Goal: Information Seeking & Learning: Find specific page/section

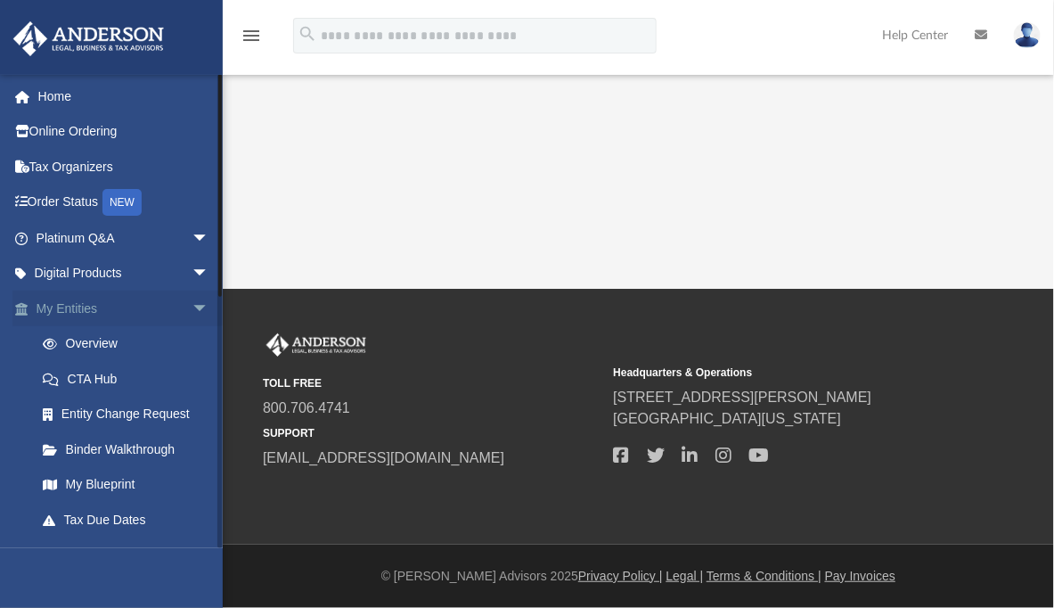
click at [192, 308] on span "arrow_drop_down" at bounding box center [210, 308] width 36 height 37
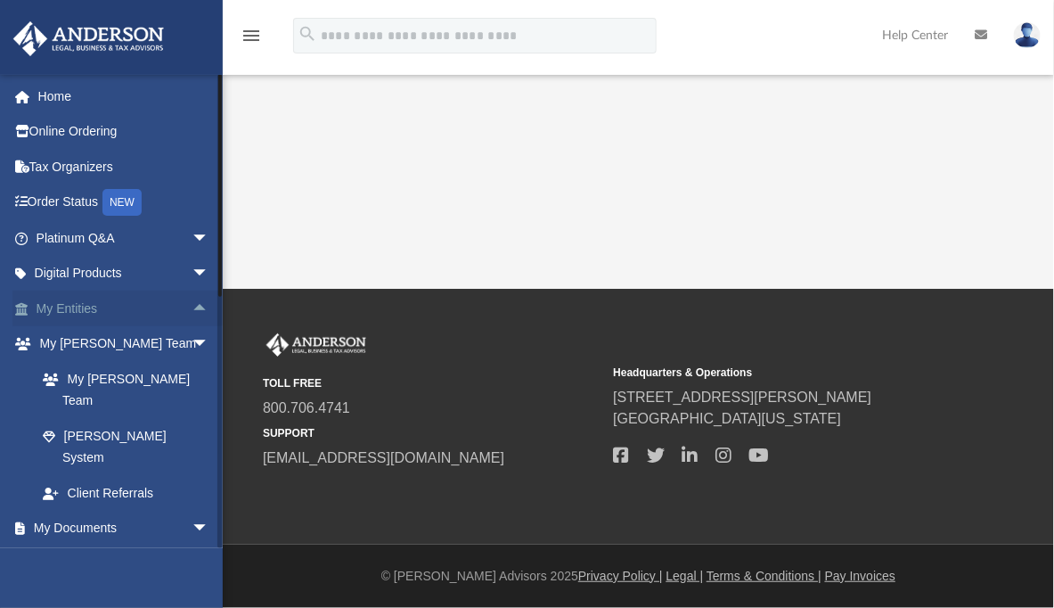
click at [95, 304] on link "My Entities arrow_drop_up" at bounding box center [124, 308] width 224 height 36
click at [196, 313] on span "arrow_drop_up" at bounding box center [210, 308] width 36 height 37
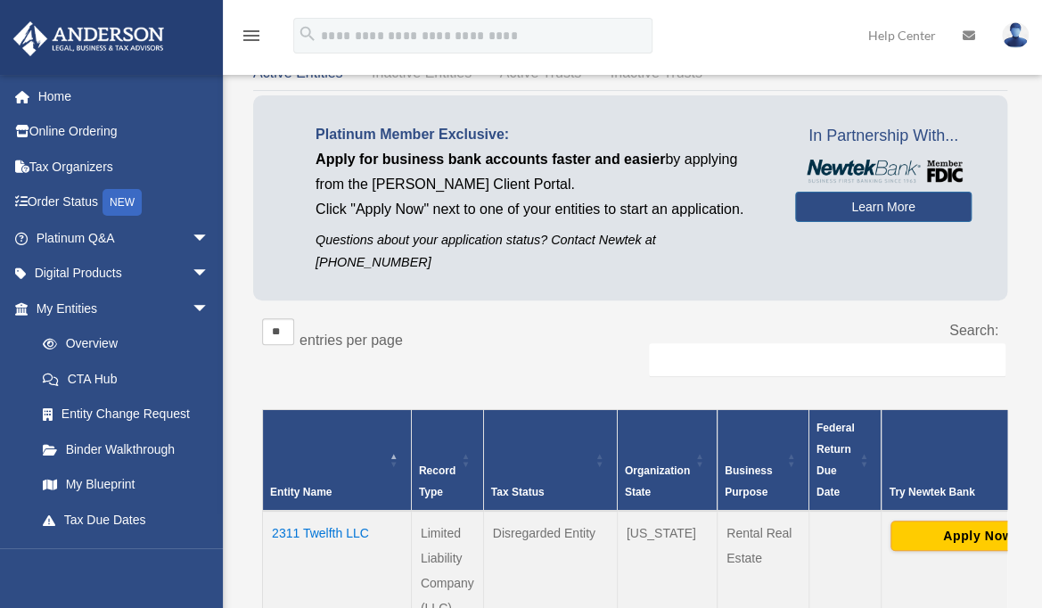
scroll to position [178, 0]
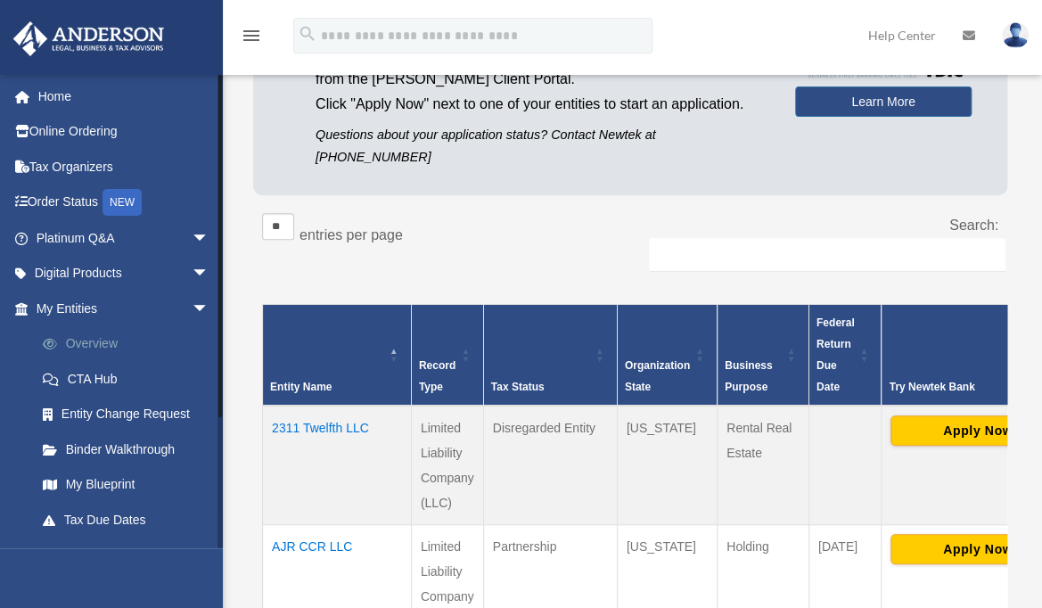
click at [108, 342] on link "Overview" at bounding box center [130, 344] width 211 height 36
click at [103, 477] on link "My Blueprint" at bounding box center [130, 485] width 211 height 36
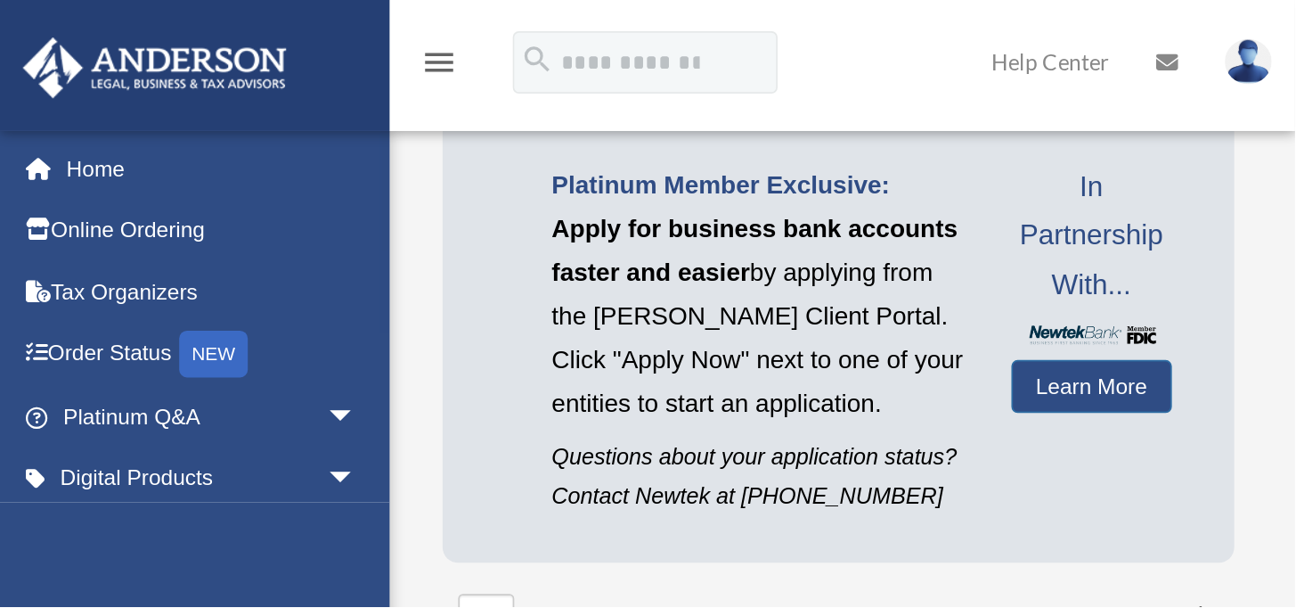
scroll to position [118, 0]
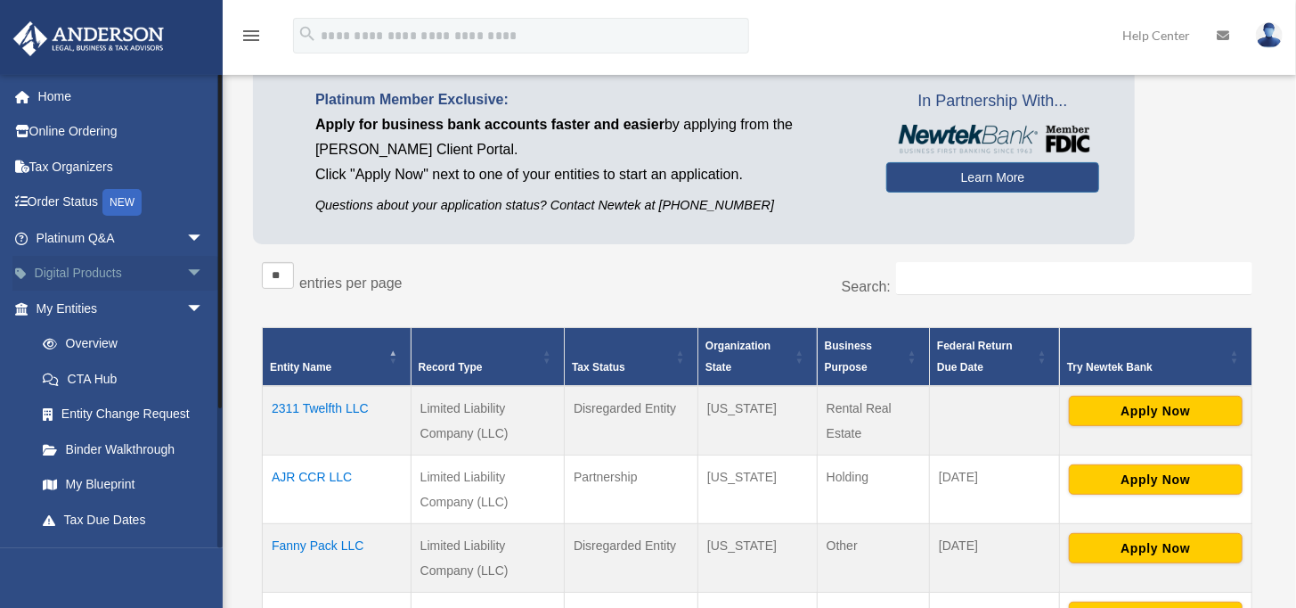
click at [78, 263] on link "Digital Products arrow_drop_down" at bounding box center [121, 274] width 218 height 36
click at [188, 267] on span "arrow_drop_down" at bounding box center [204, 274] width 36 height 37
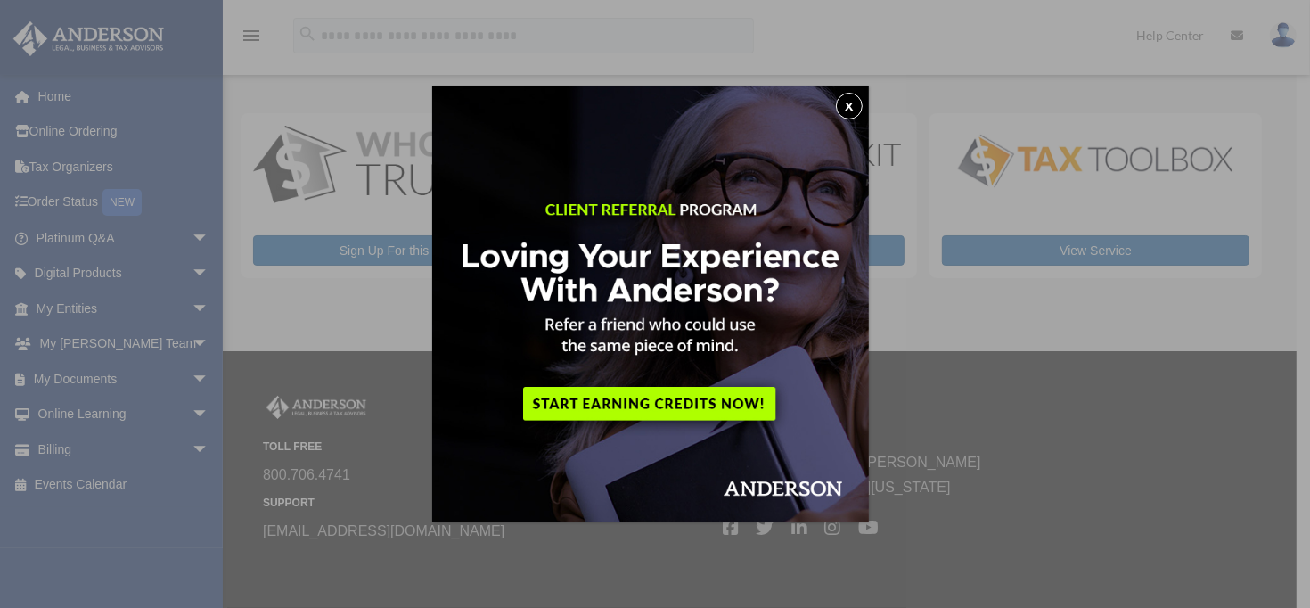
click at [853, 107] on button "x" at bounding box center [849, 106] width 27 height 27
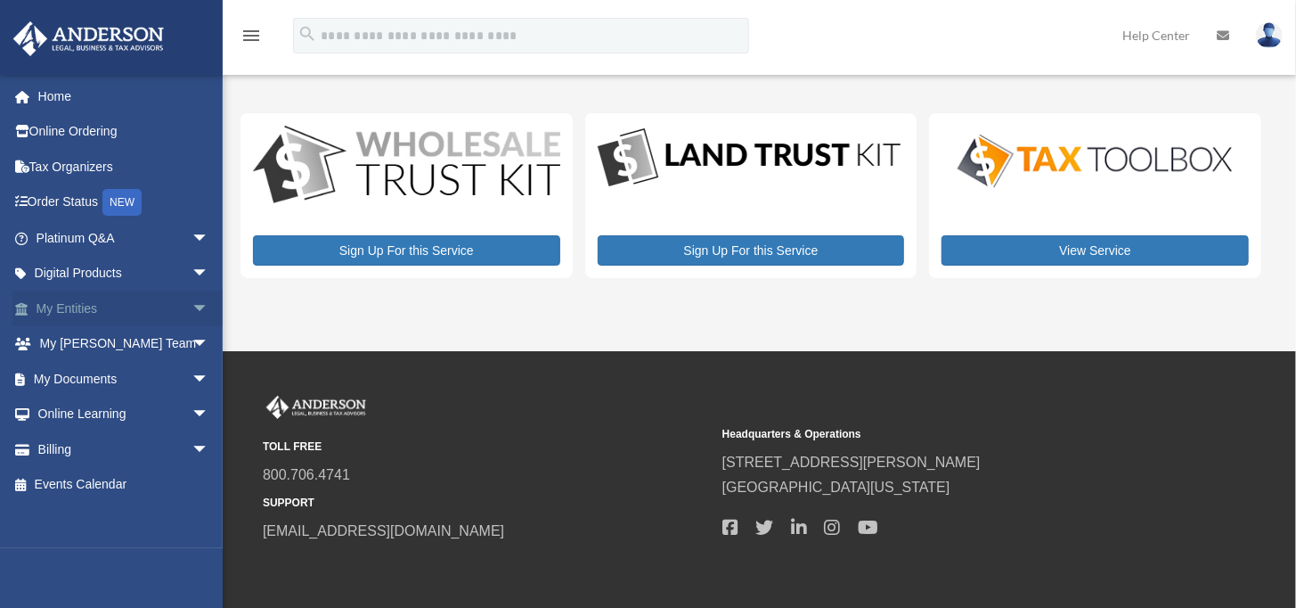
click at [192, 305] on span "arrow_drop_down" at bounding box center [210, 308] width 36 height 37
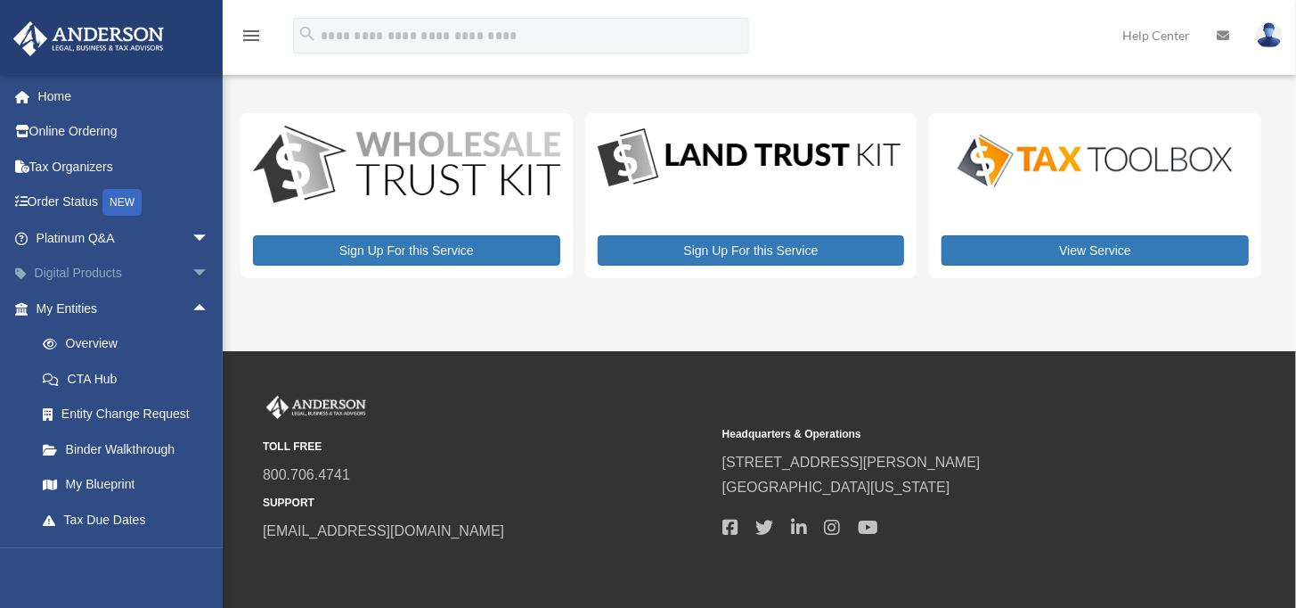
click at [192, 269] on span "arrow_drop_down" at bounding box center [210, 274] width 36 height 37
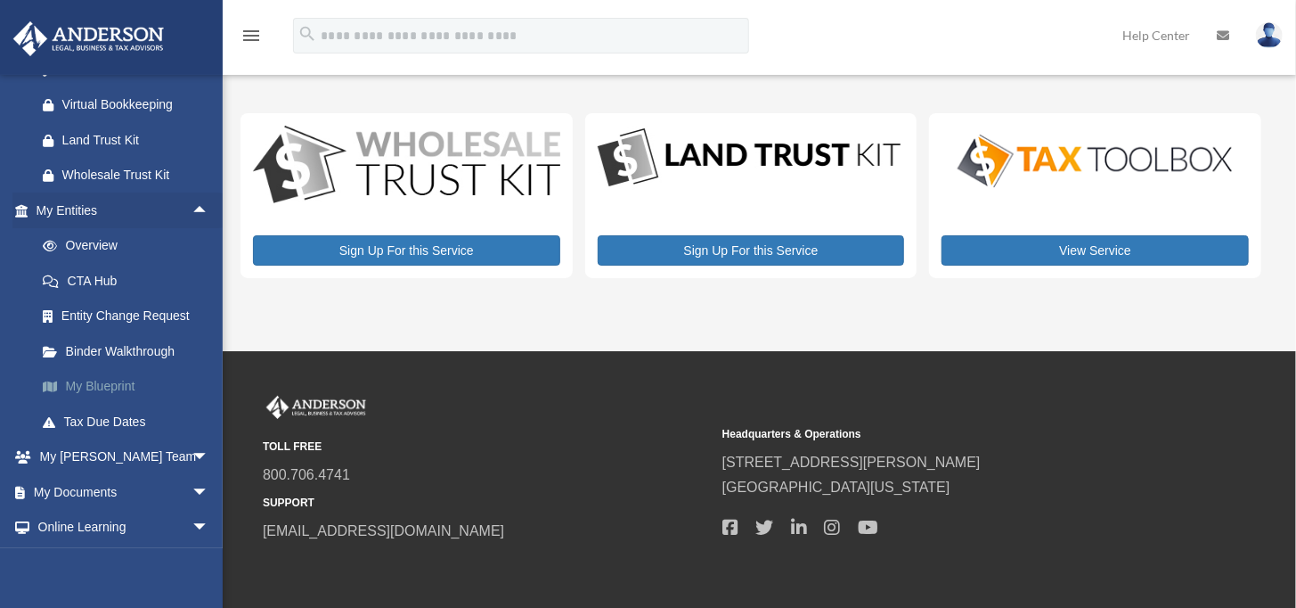
scroll to position [267, 0]
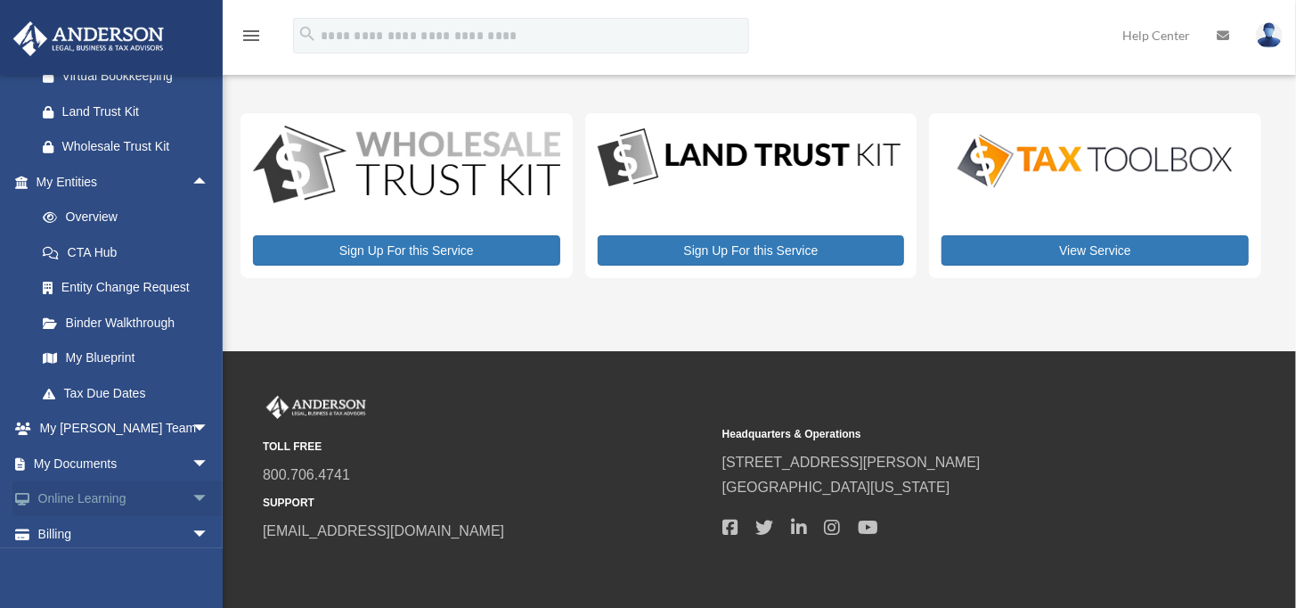
click at [192, 497] on span "arrow_drop_down" at bounding box center [210, 499] width 36 height 37
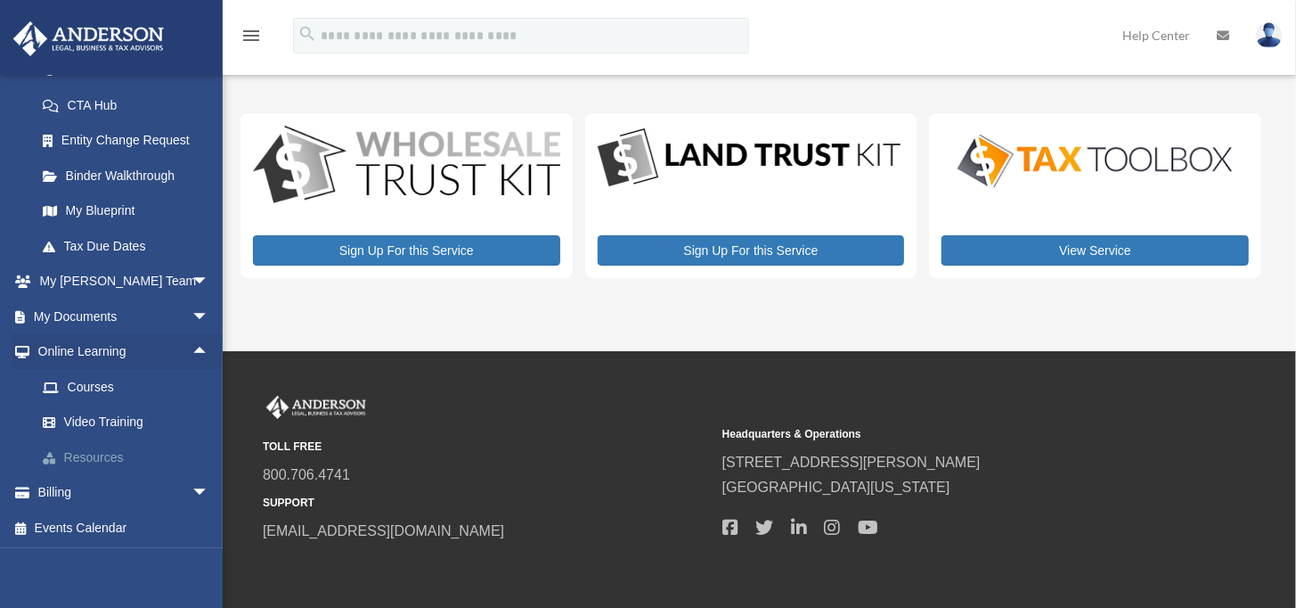
click at [110, 459] on link "Resources" at bounding box center [130, 457] width 211 height 36
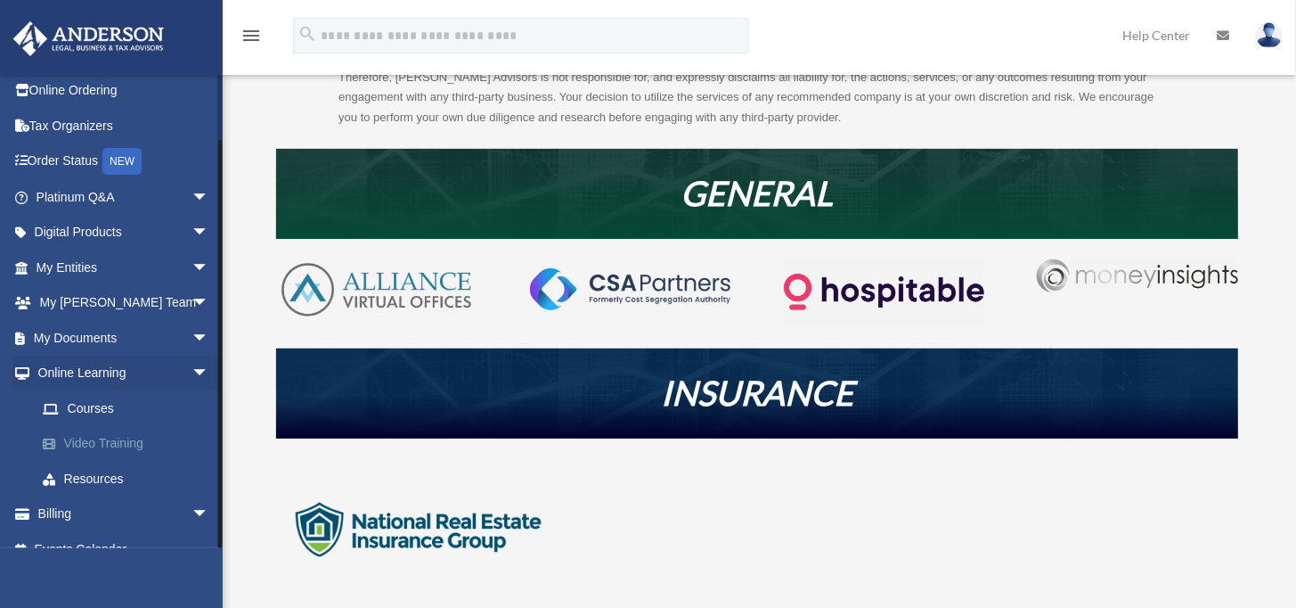
scroll to position [63, 0]
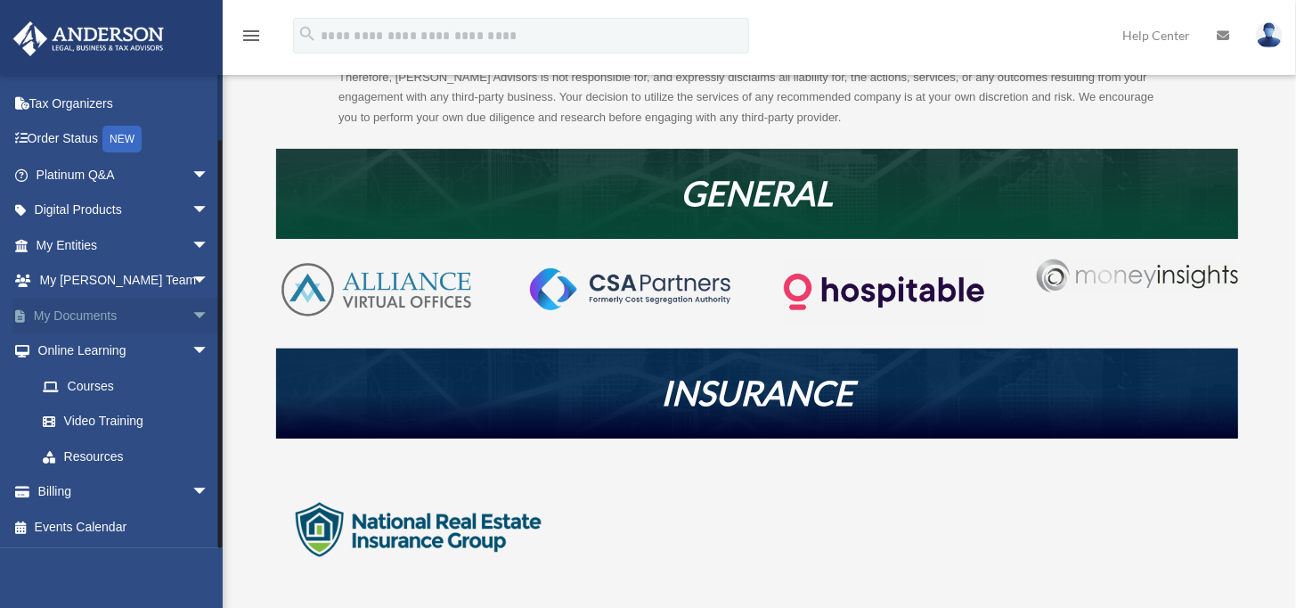
click at [192, 312] on span "arrow_drop_down" at bounding box center [210, 316] width 36 height 37
click at [91, 419] on link "Forms Library" at bounding box center [130, 422] width 211 height 36
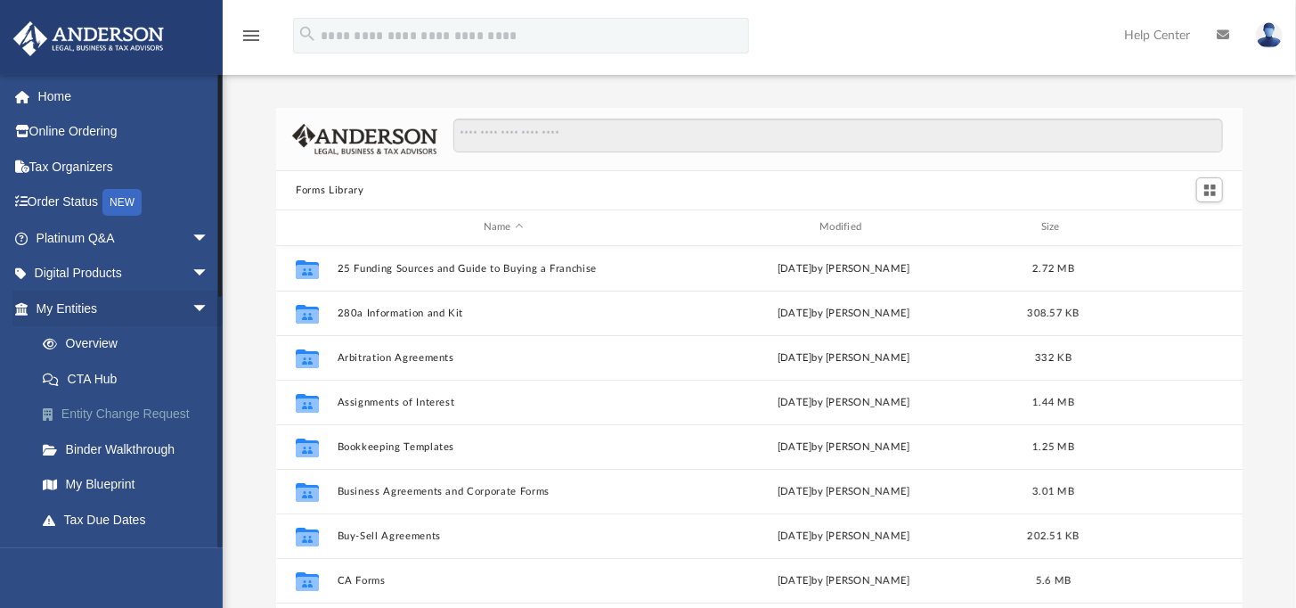
scroll to position [391, 952]
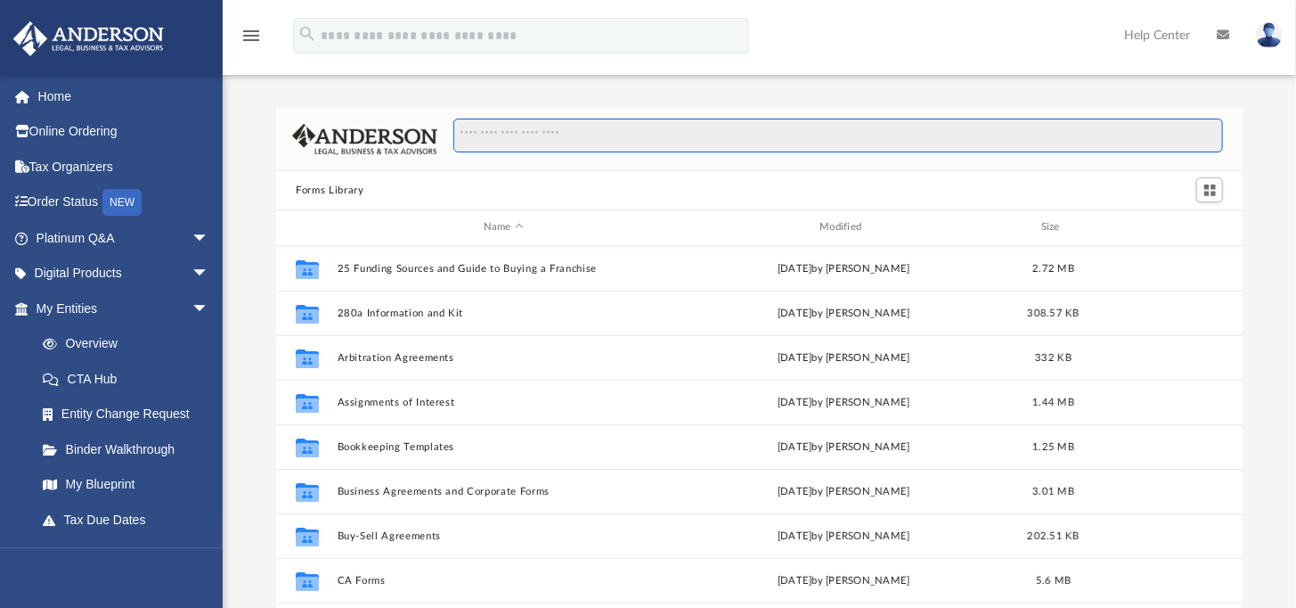
click at [493, 139] on input "Search files and folders" at bounding box center [838, 135] width 770 height 34
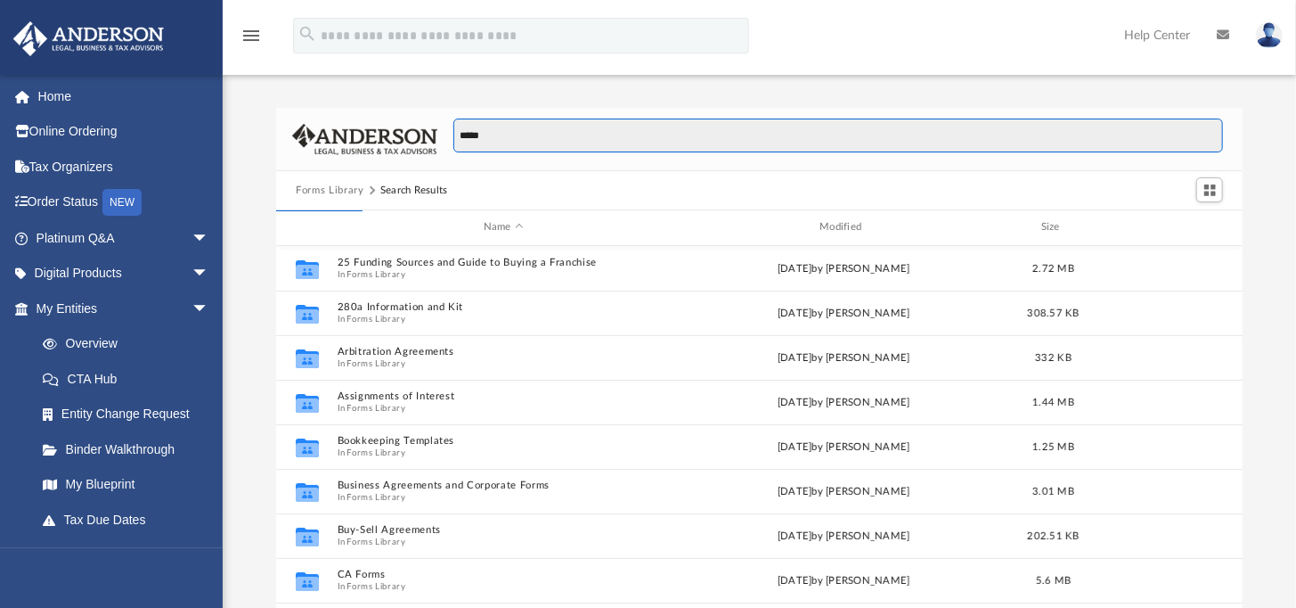
type input "*****"
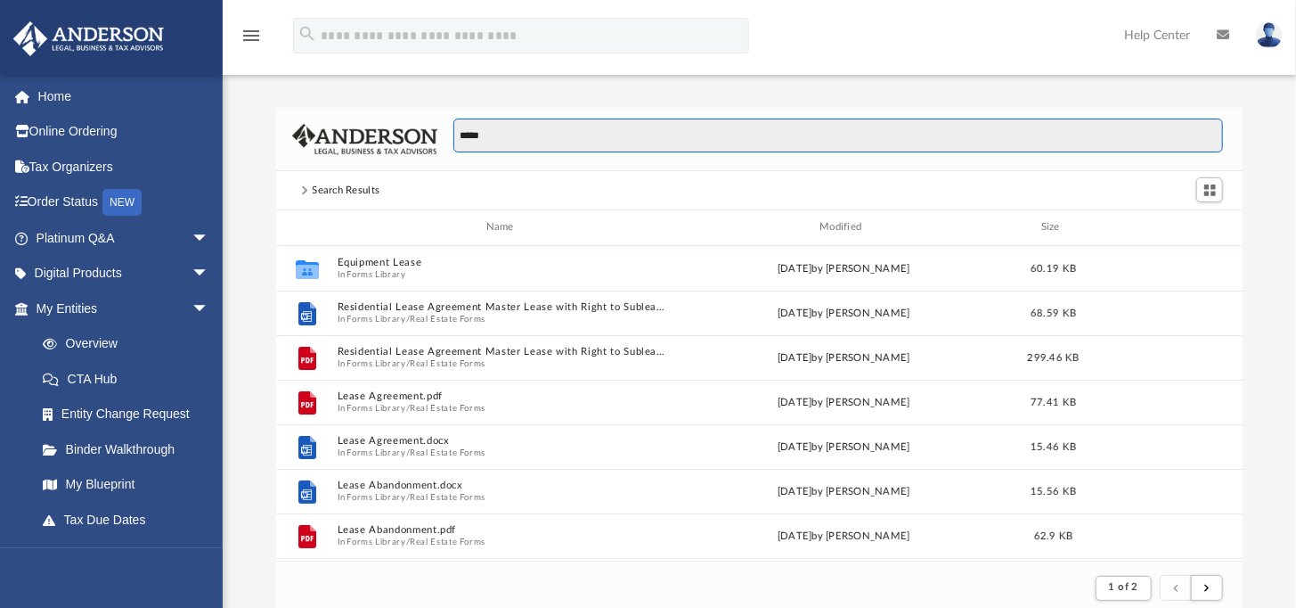
scroll to position [337, 952]
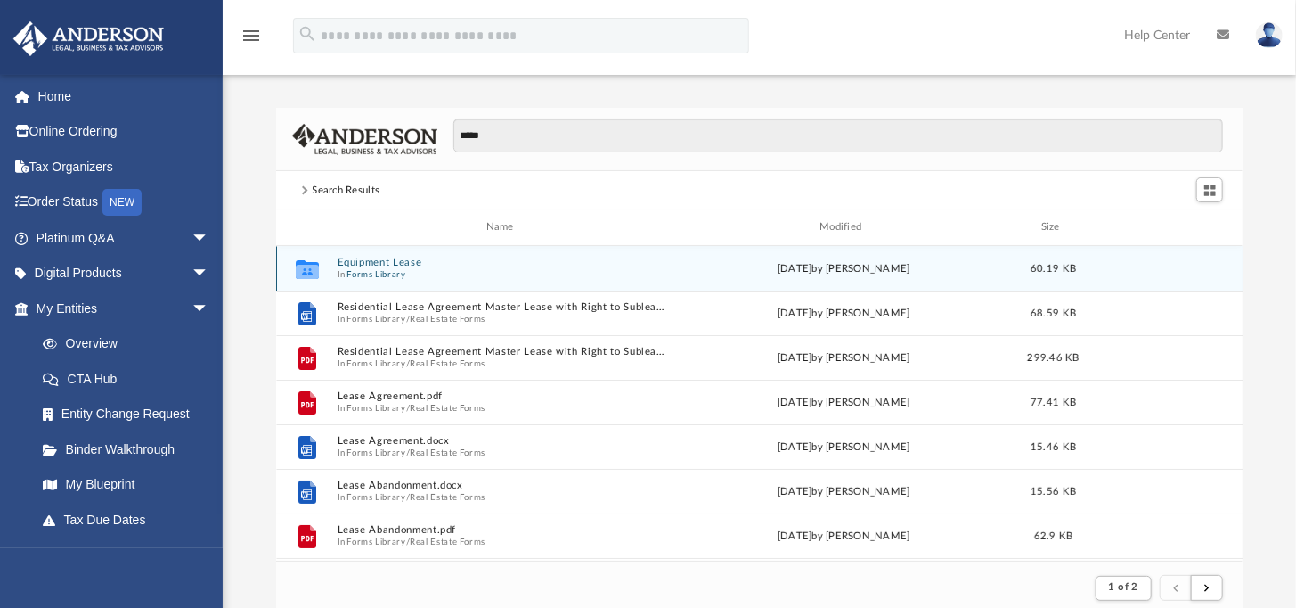
click at [372, 269] on button "Forms Library" at bounding box center [376, 274] width 59 height 12
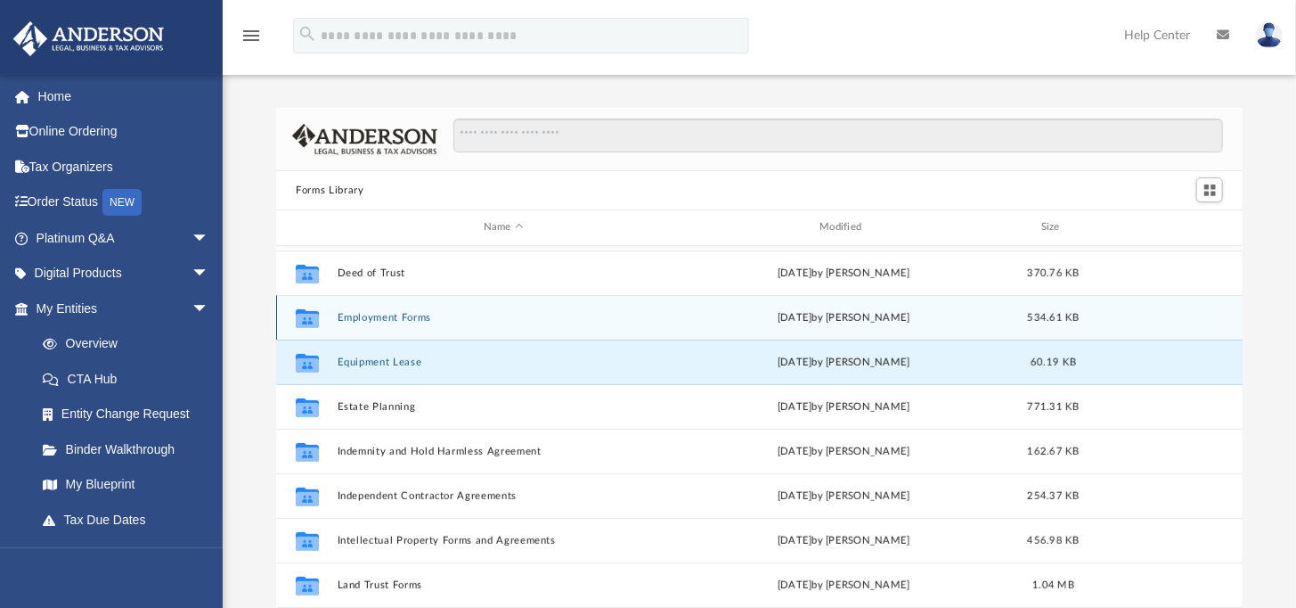
scroll to position [445, 0]
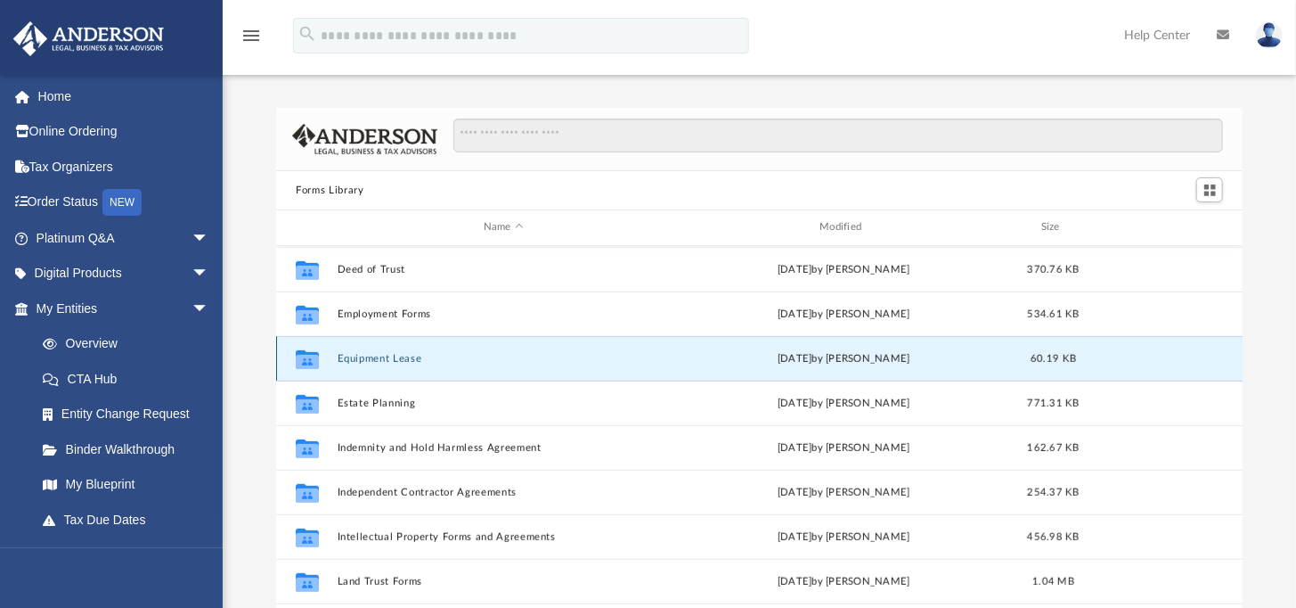
click at [365, 355] on button "Equipment Lease" at bounding box center [504, 359] width 332 height 12
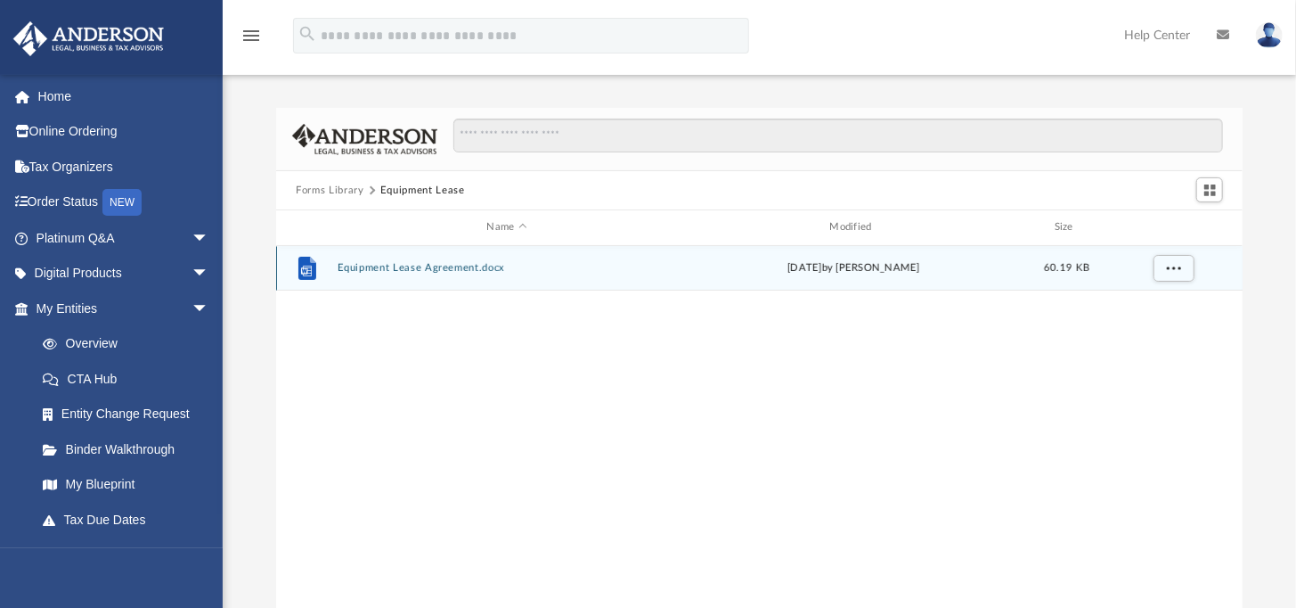
click at [306, 268] on icon "grid" at bounding box center [306, 271] width 11 height 11
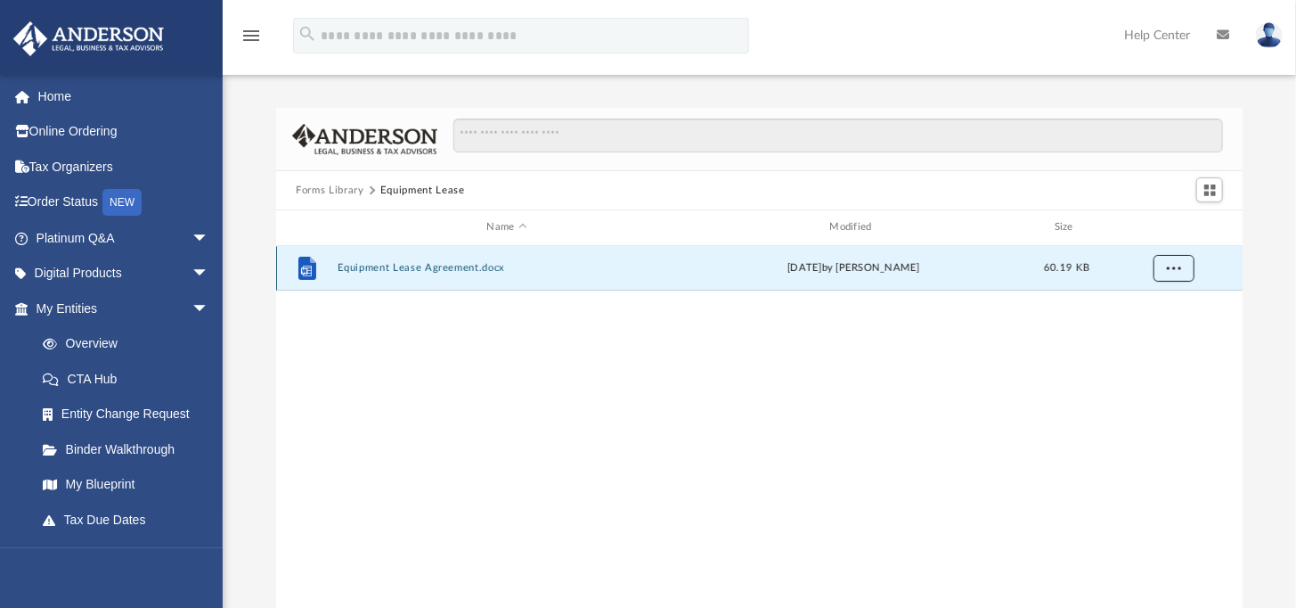
click at [1182, 265] on button "More options" at bounding box center [1174, 268] width 41 height 27
click at [1154, 295] on li "Preview" at bounding box center [1158, 304] width 52 height 19
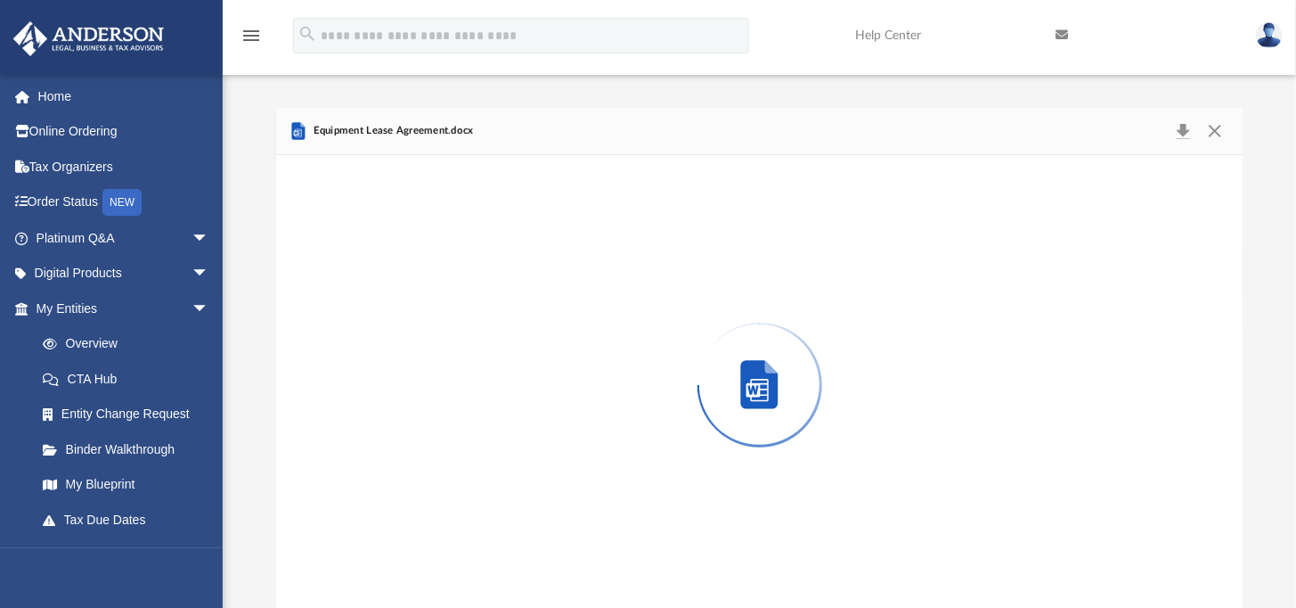
scroll to position [7, 0]
click at [1151, 298] on div "Preview" at bounding box center [759, 378] width 967 height 460
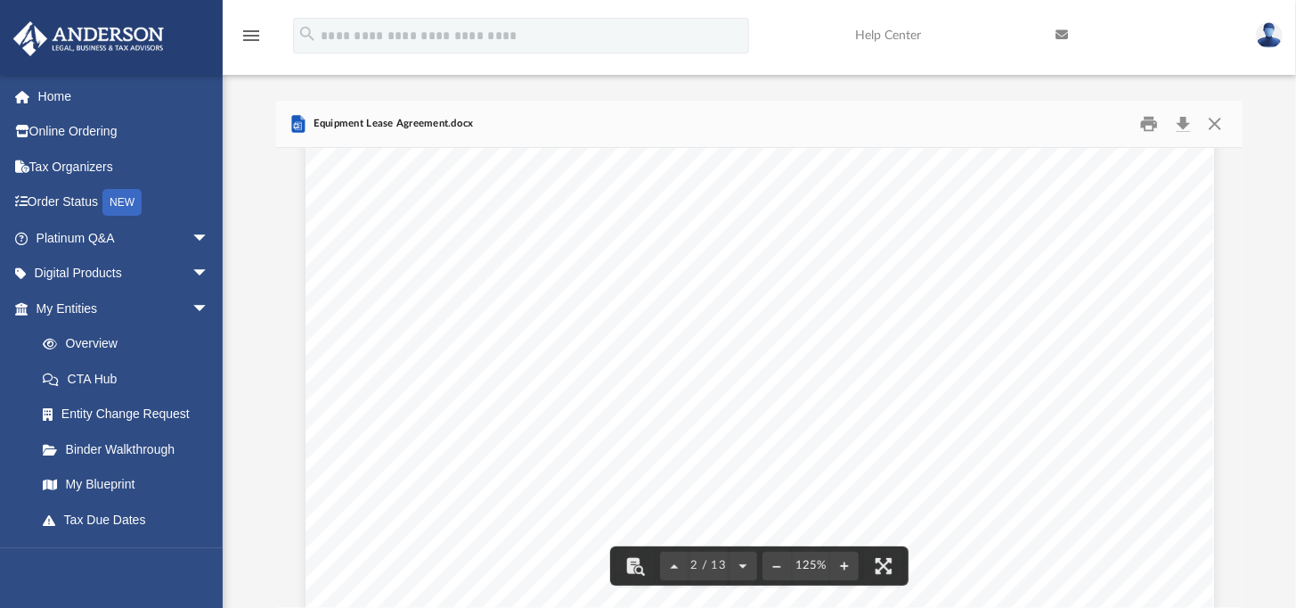
scroll to position [2049, 0]
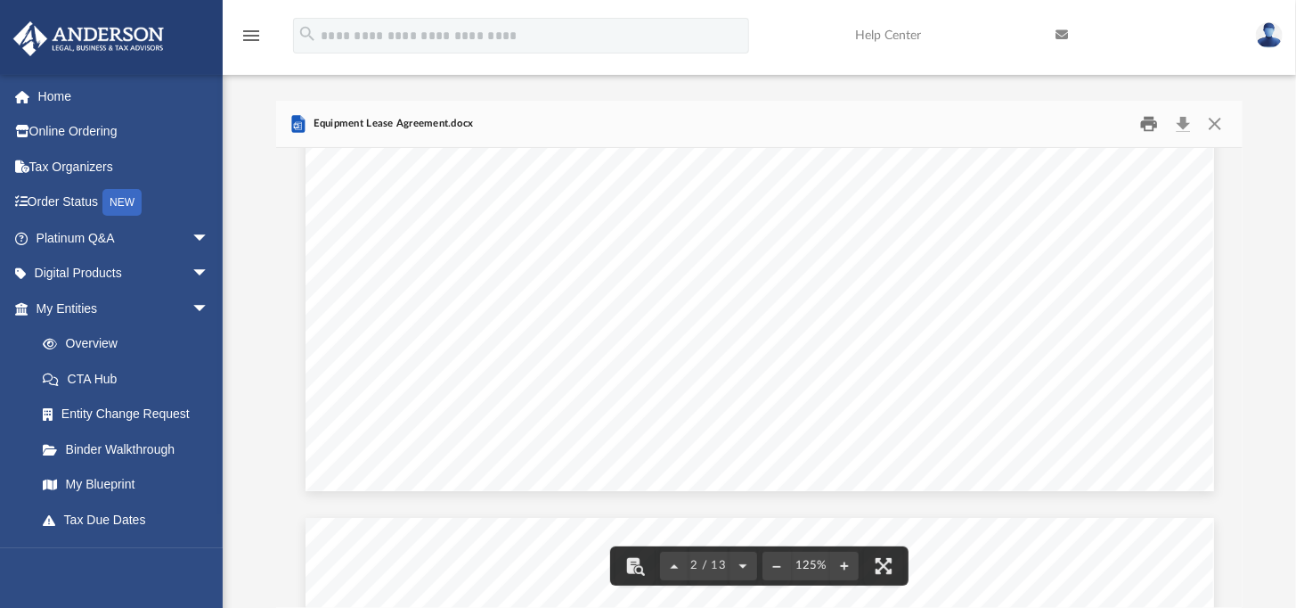
click at [1152, 126] on button "Print" at bounding box center [1149, 124] width 36 height 28
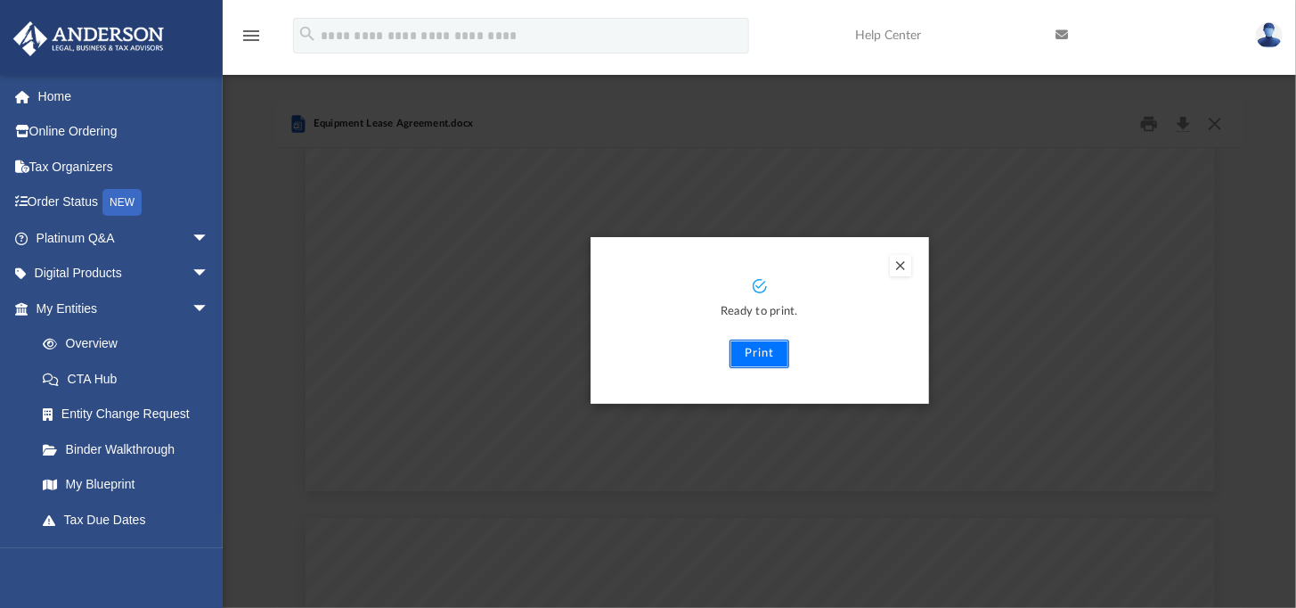
click at [748, 352] on button "Print" at bounding box center [760, 353] width 60 height 29
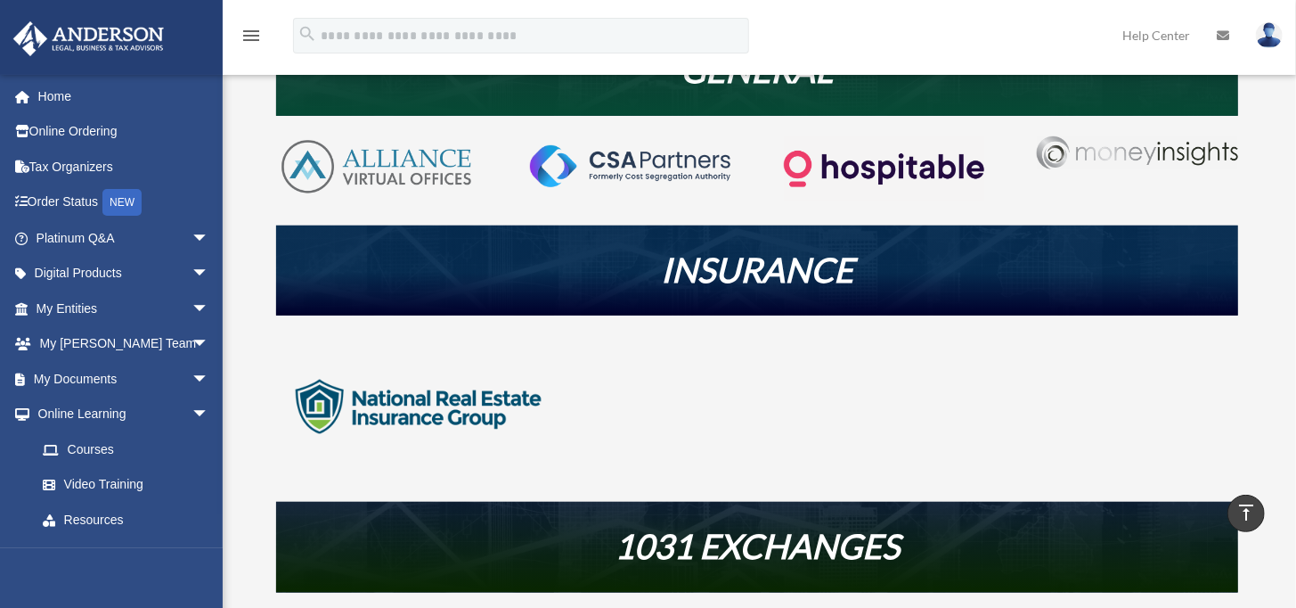
scroll to position [356, 0]
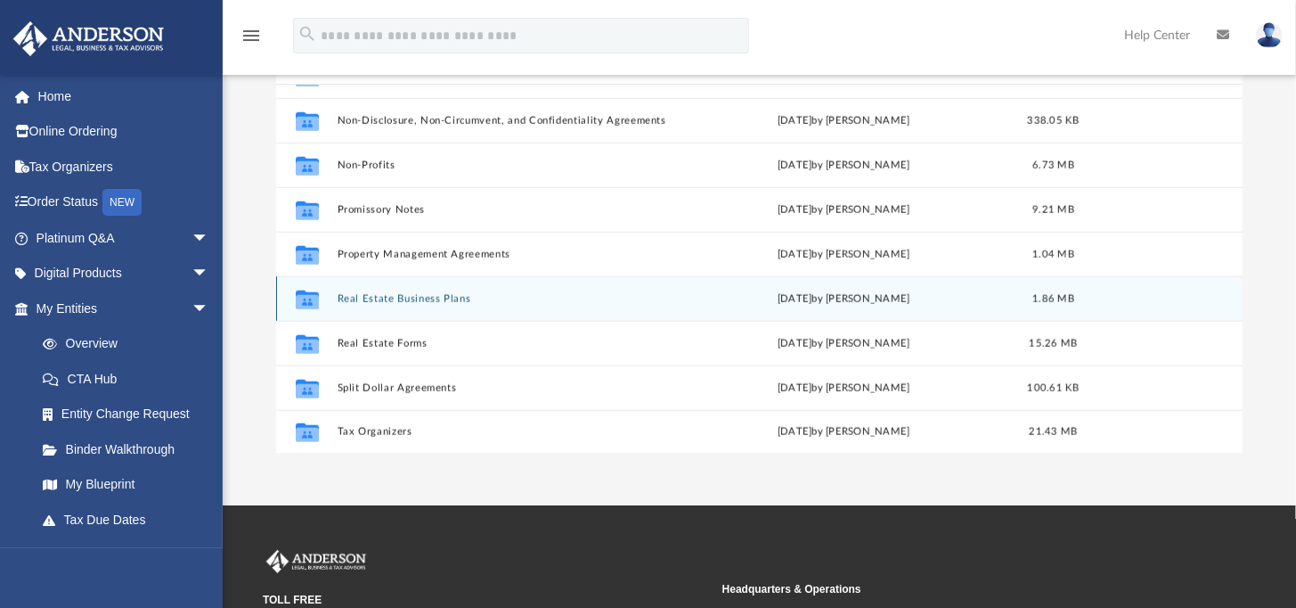
scroll to position [178, 0]
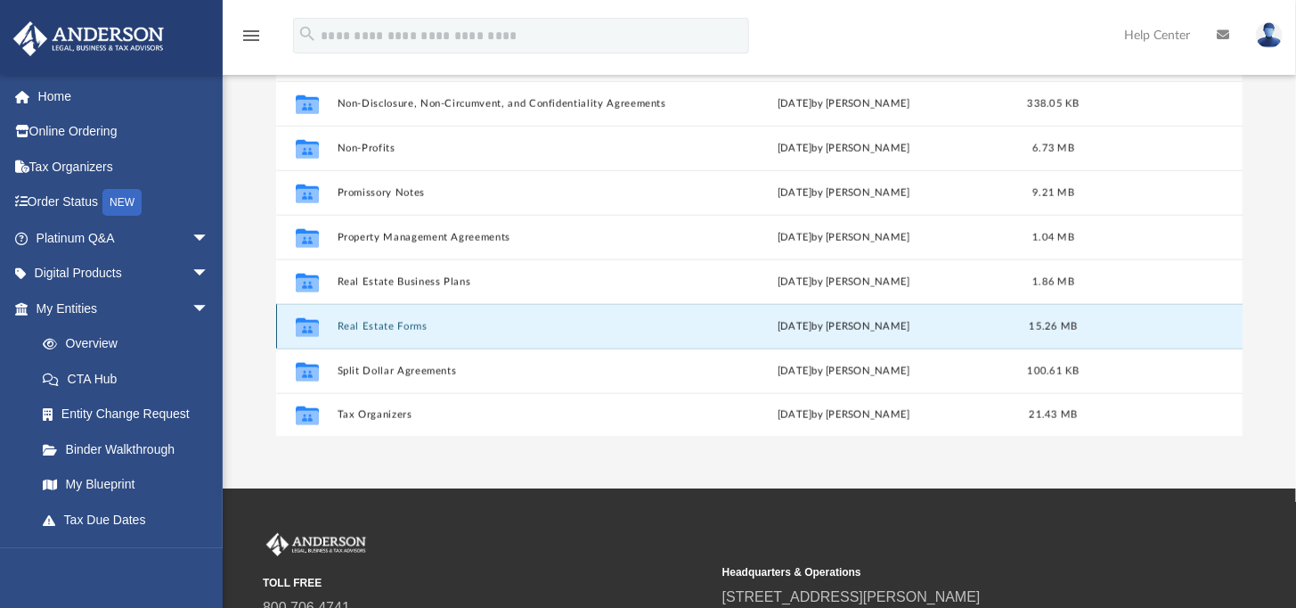
click at [393, 322] on button "Real Estate Forms" at bounding box center [504, 327] width 332 height 12
click at [298, 325] on icon "grid" at bounding box center [307, 329] width 23 height 14
click at [299, 325] on icon "grid" at bounding box center [307, 329] width 23 height 14
click at [301, 325] on icon "grid" at bounding box center [307, 329] width 23 height 14
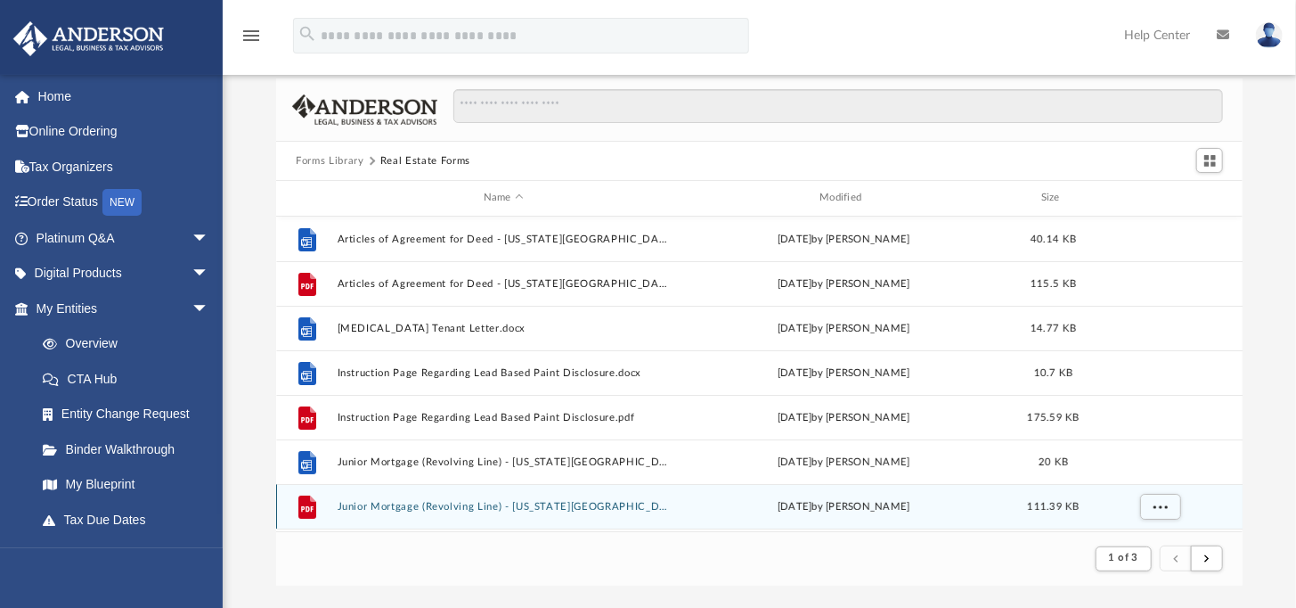
scroll to position [0, 0]
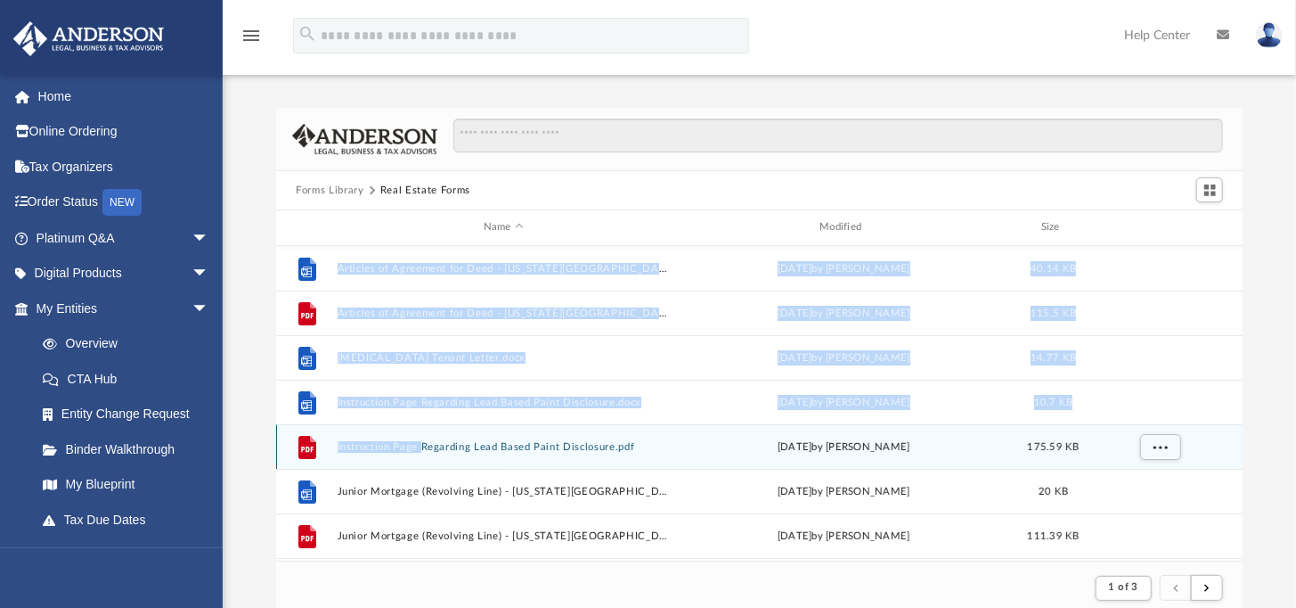
drag, startPoint x: 421, startPoint y: 424, endPoint x: 264, endPoint y: 419, distance: 157.8
click at [264, 419] on div "Forms Library Real Estate Forms Name Modified Size File Articles of Agreement f…" at bounding box center [760, 361] width 1074 height 507
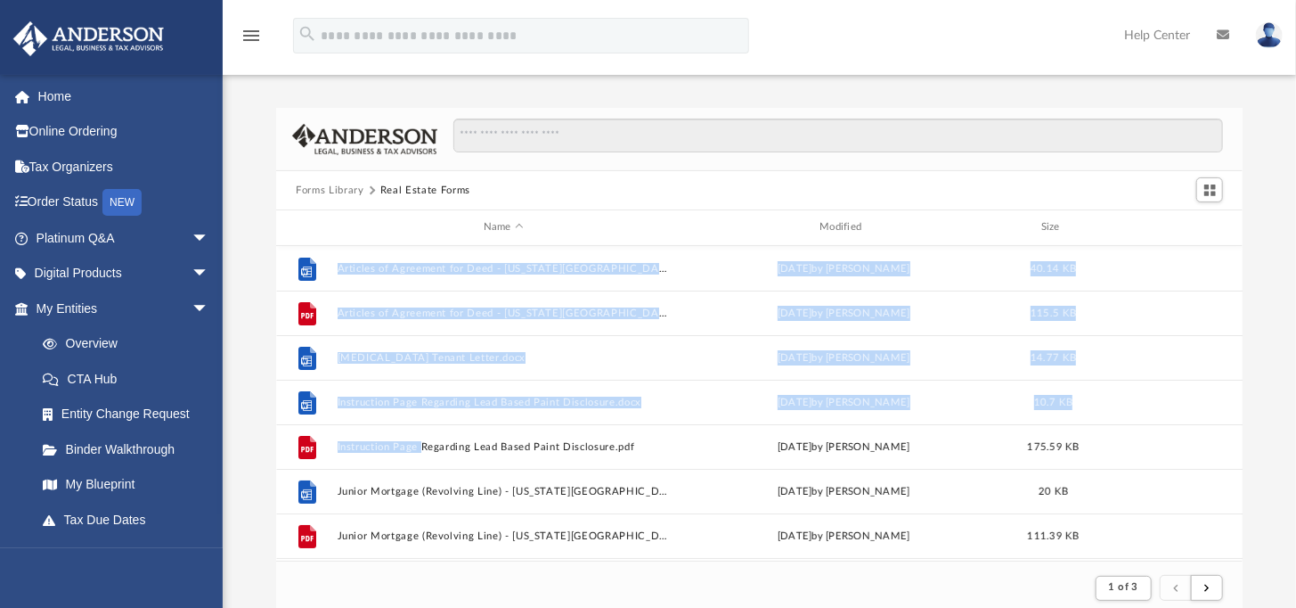
drag, startPoint x: 264, startPoint y: 419, endPoint x: 391, endPoint y: 183, distance: 268.3
click at [391, 183] on button "Real Estate Forms" at bounding box center [425, 191] width 90 height 16
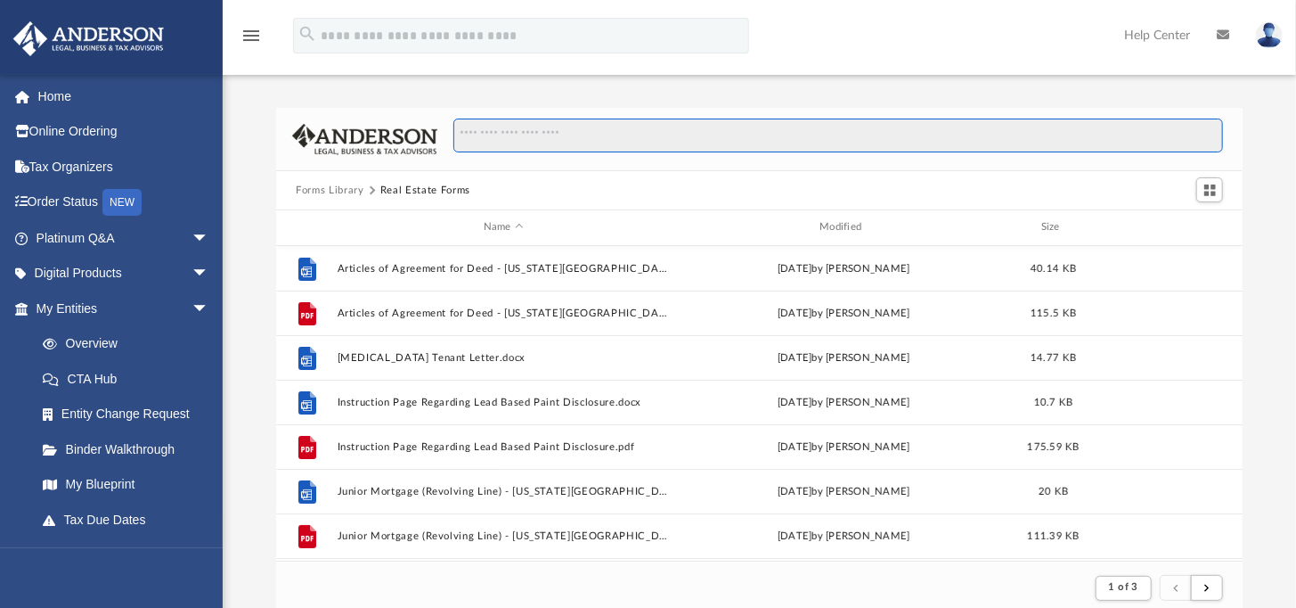
click at [543, 129] on input "Search files and folders" at bounding box center [838, 135] width 770 height 34
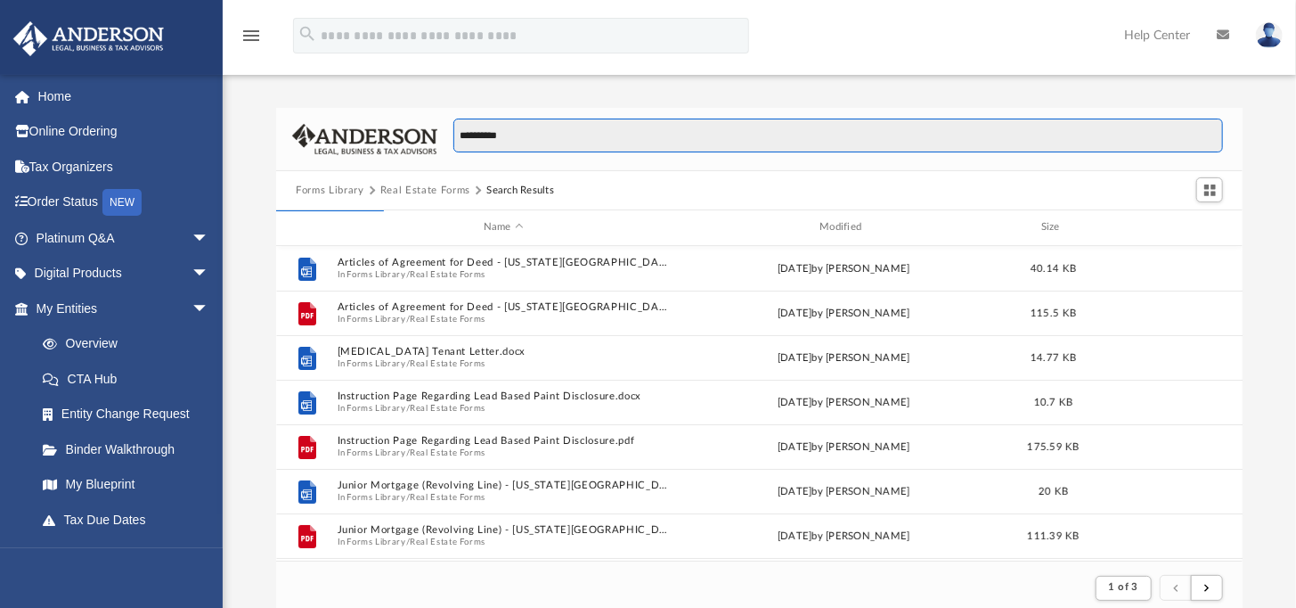
type input "**********"
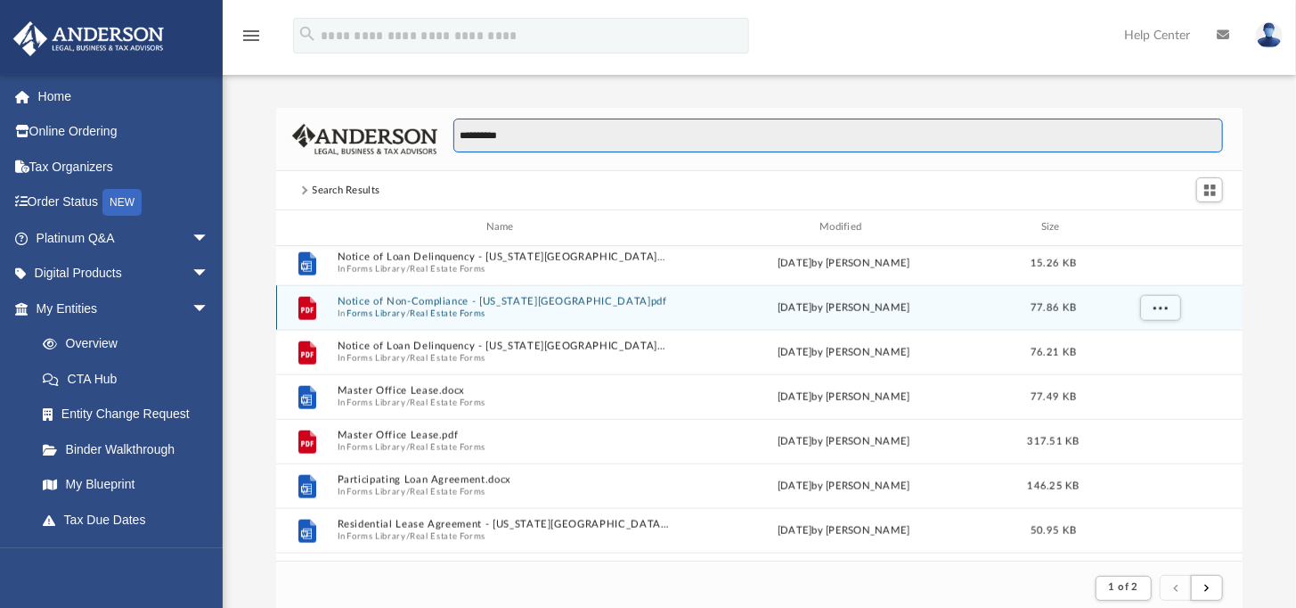
scroll to position [1158, 0]
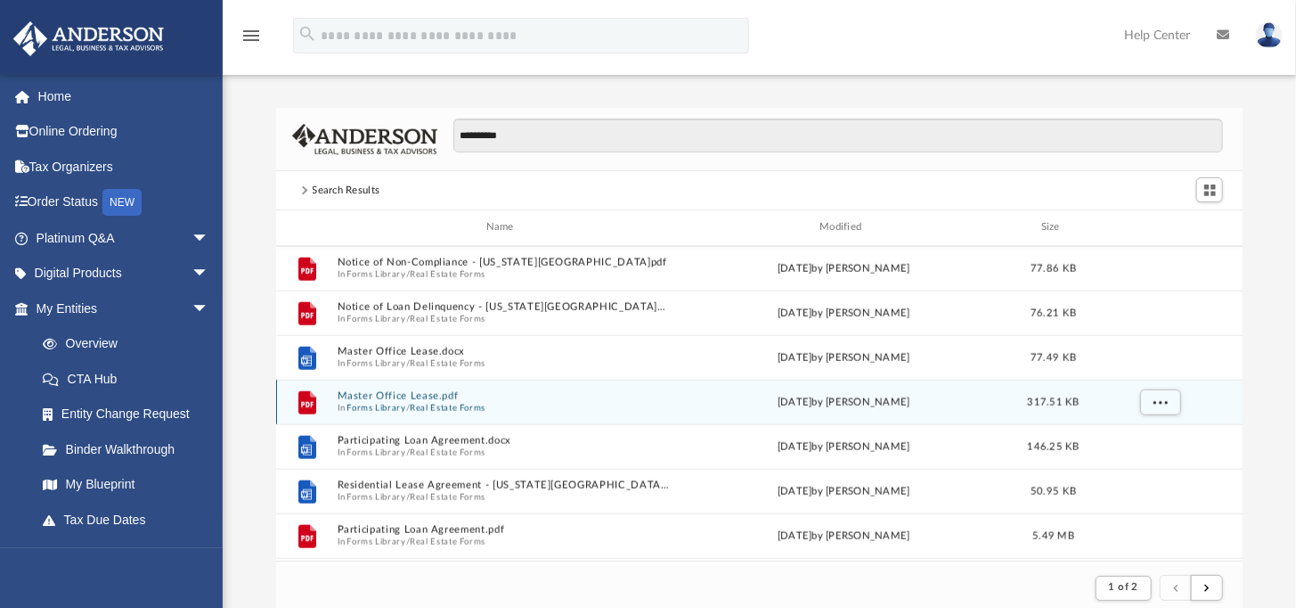
click at [430, 405] on button "Real Estate Forms" at bounding box center [448, 408] width 76 height 12
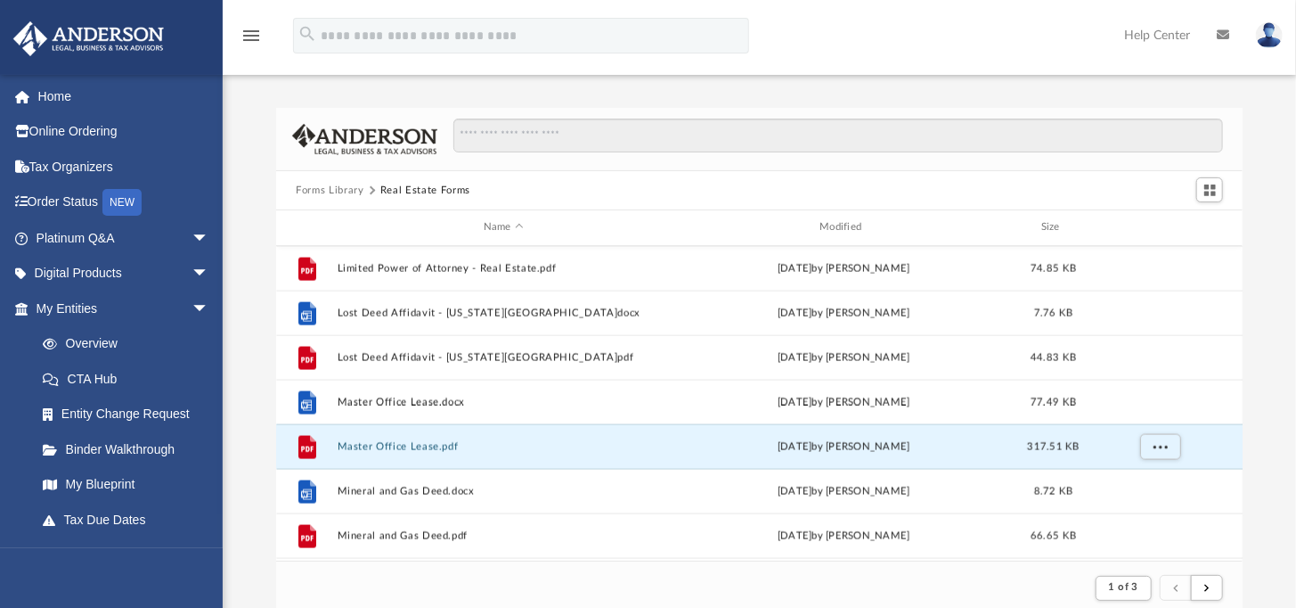
scroll to position [1515, 0]
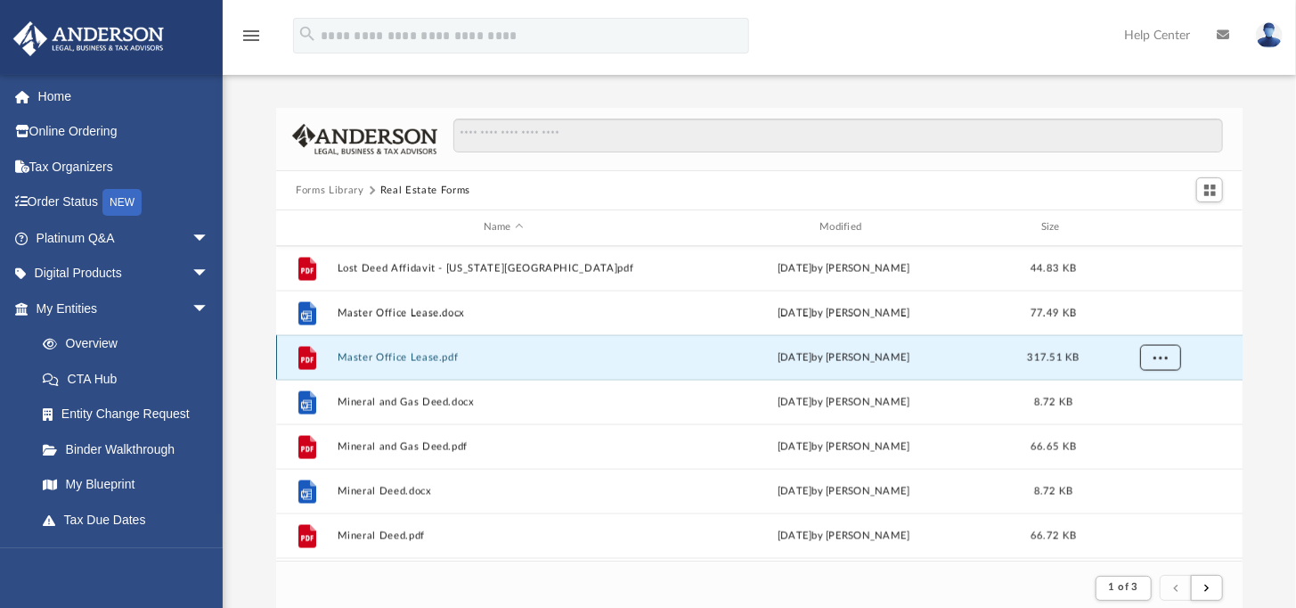
click at [1156, 353] on span "More options" at bounding box center [1161, 357] width 14 height 10
click at [1141, 393] on li "Preview" at bounding box center [1145, 393] width 52 height 19
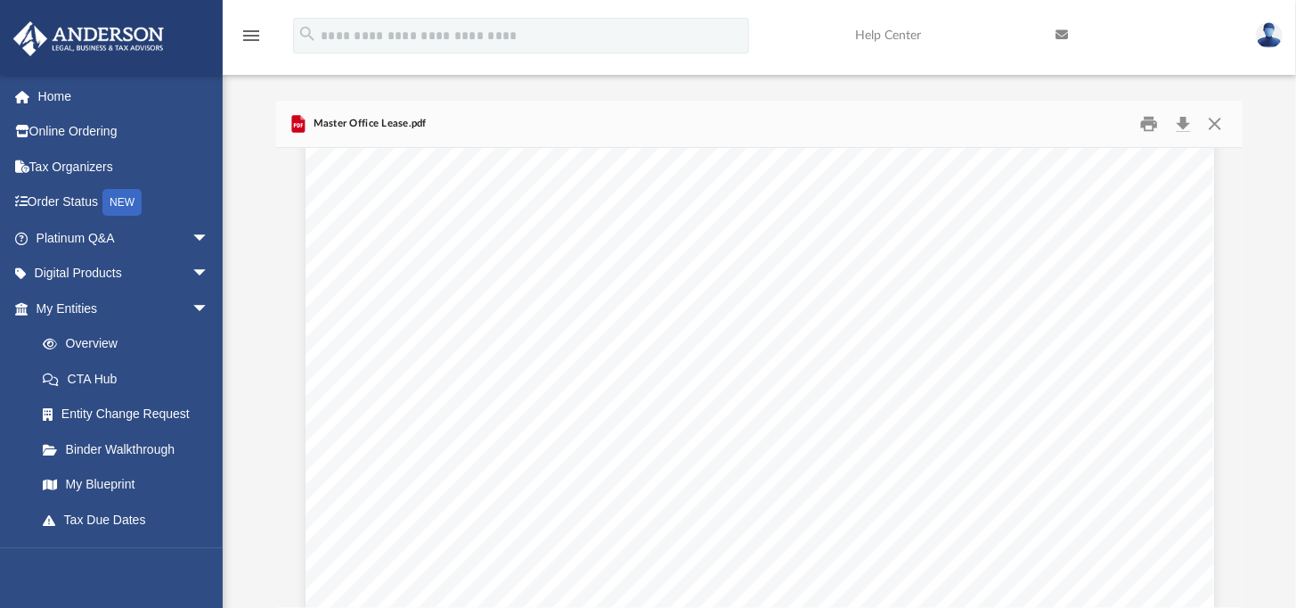
scroll to position [2940, 0]
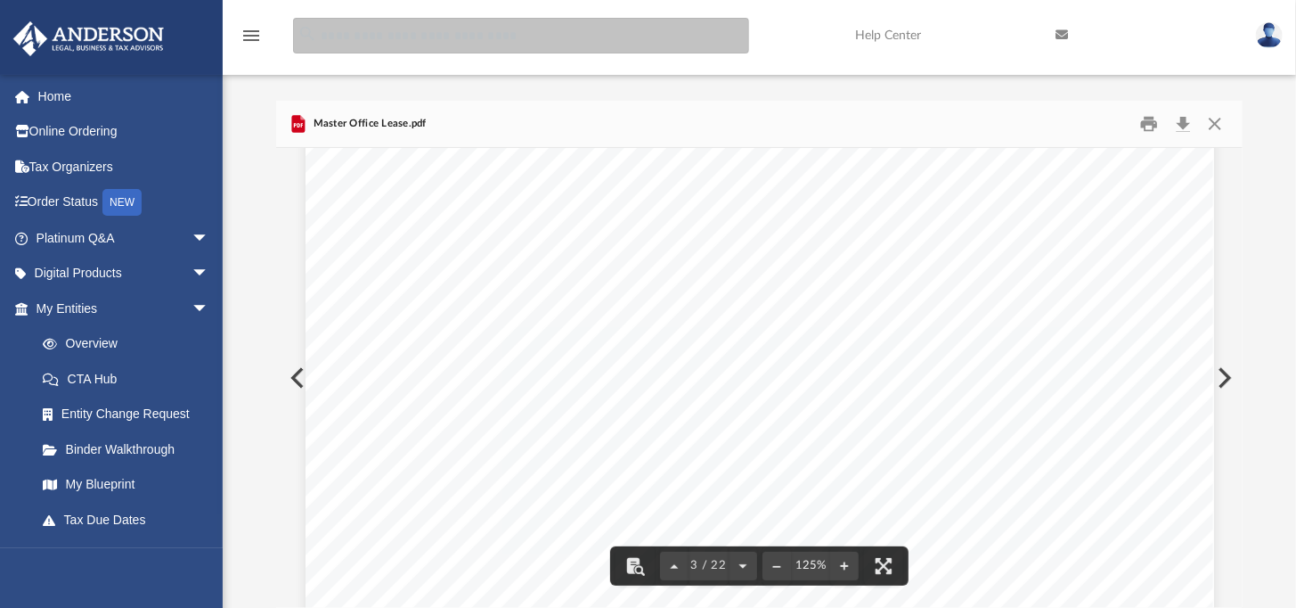
click at [417, 42] on input "search" at bounding box center [521, 36] width 456 height 36
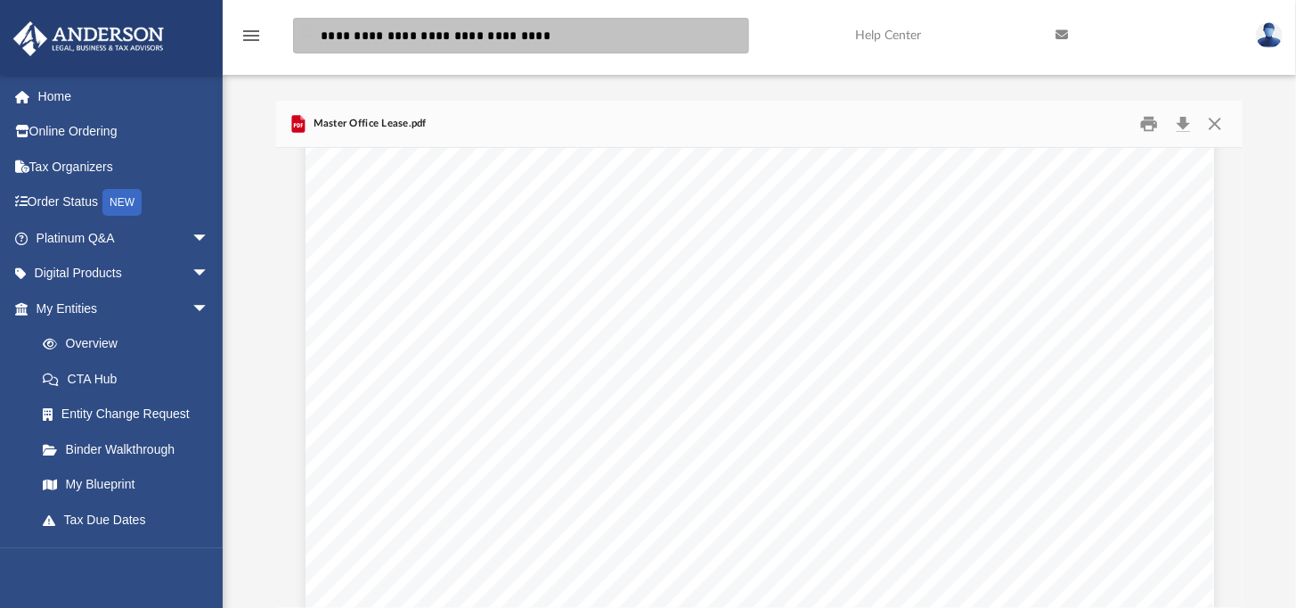
type input "**********"
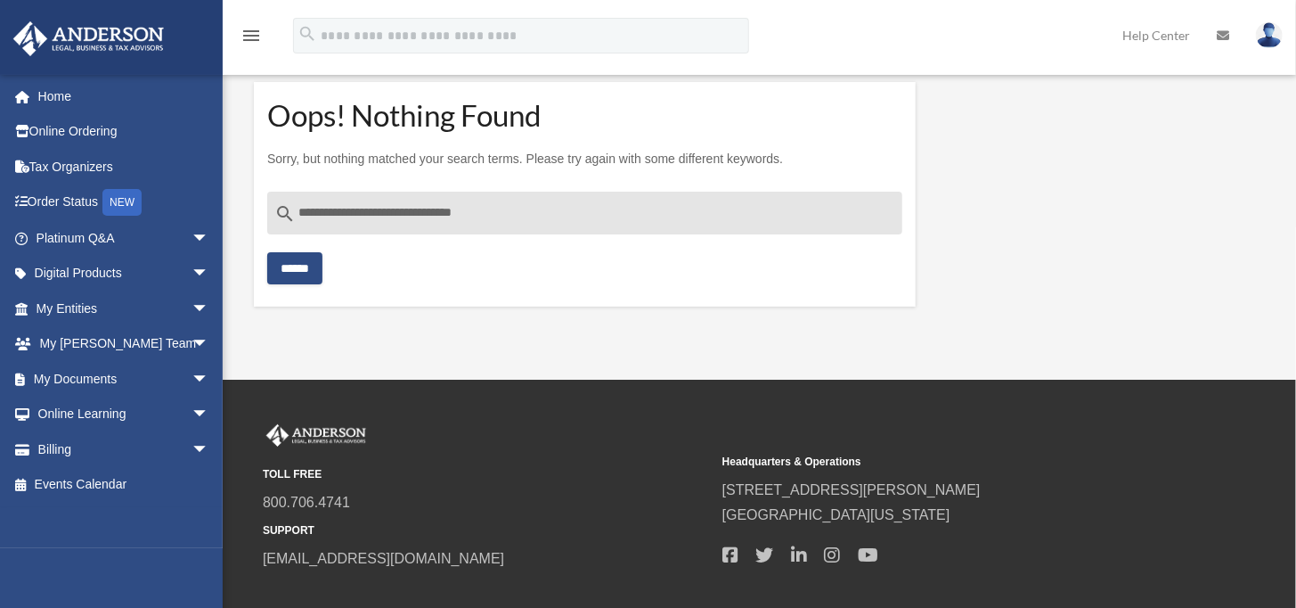
click at [290, 266] on input "******" at bounding box center [294, 268] width 55 height 32
drag, startPoint x: 339, startPoint y: 202, endPoint x: 327, endPoint y: 202, distance: 12.5
click at [338, 202] on input "**********" at bounding box center [584, 213] width 635 height 43
drag, startPoint x: 300, startPoint y: 204, endPoint x: 391, endPoint y: 214, distance: 91.4
click at [391, 214] on input "**********" at bounding box center [584, 213] width 635 height 43
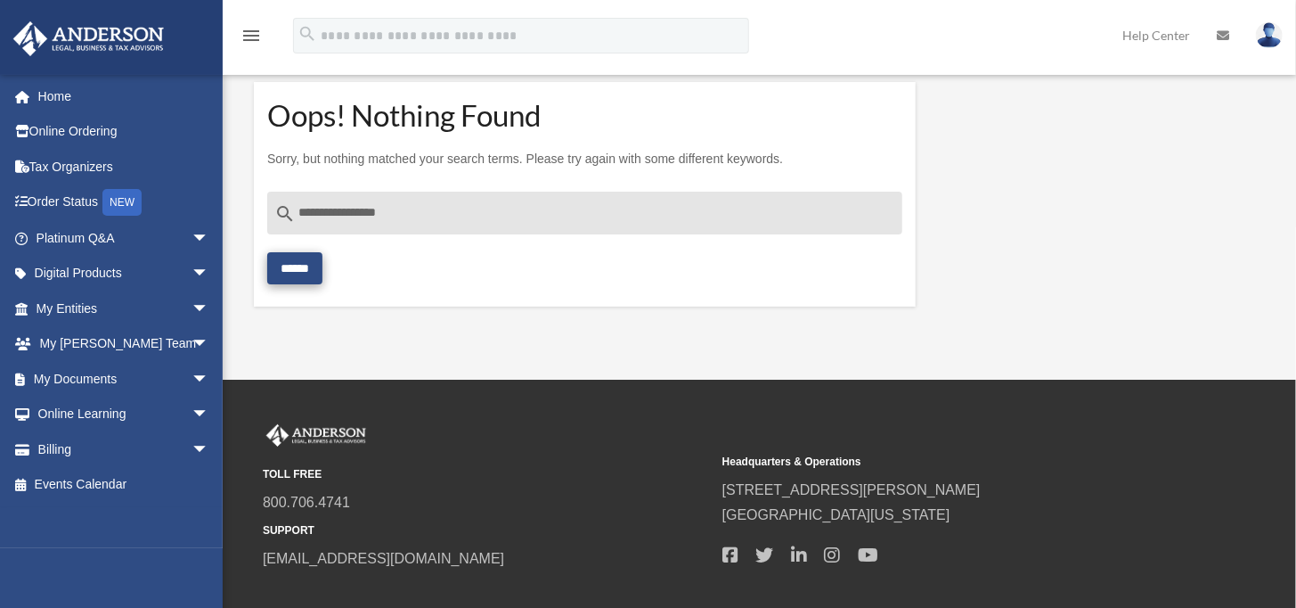
type input "**********"
click at [309, 257] on input "******" at bounding box center [294, 268] width 55 height 32
click at [272, 211] on input "**********" at bounding box center [584, 213] width 635 height 43
click at [283, 215] on icon "search" at bounding box center [284, 213] width 21 height 21
click at [283, 211] on icon "search" at bounding box center [284, 213] width 21 height 21
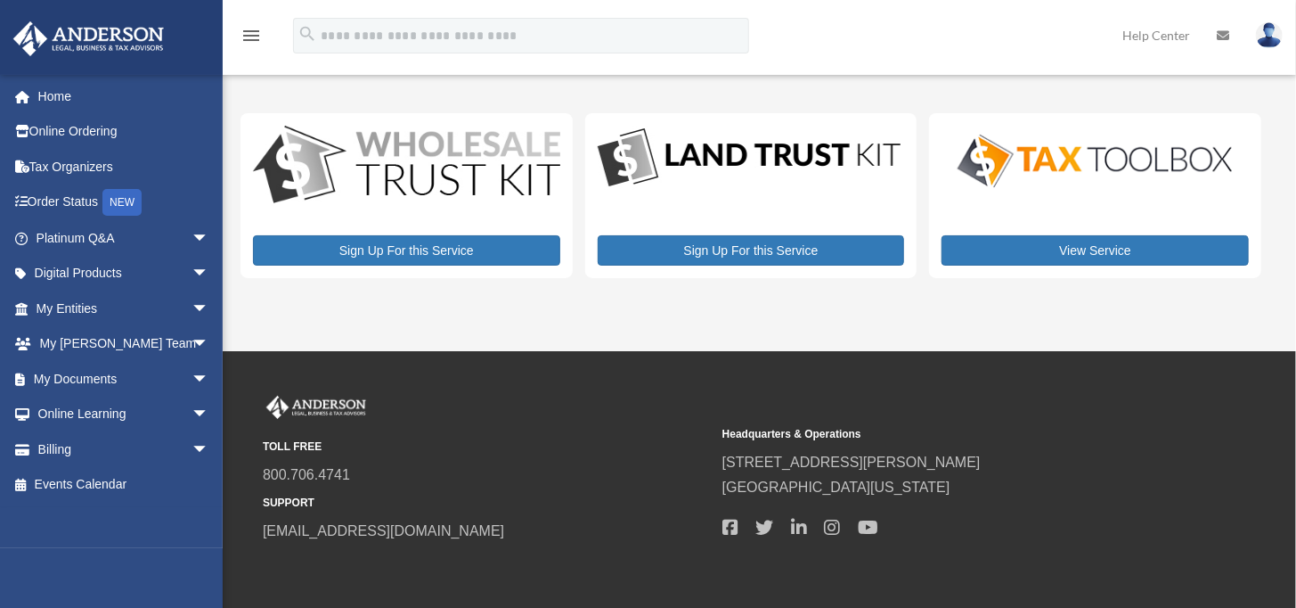
click at [284, 208] on div "Sign Up For this Service" at bounding box center [407, 195] width 332 height 165
click at [192, 410] on span "arrow_drop_down" at bounding box center [210, 414] width 36 height 37
click at [56, 446] on span at bounding box center [60, 450] width 15 height 12
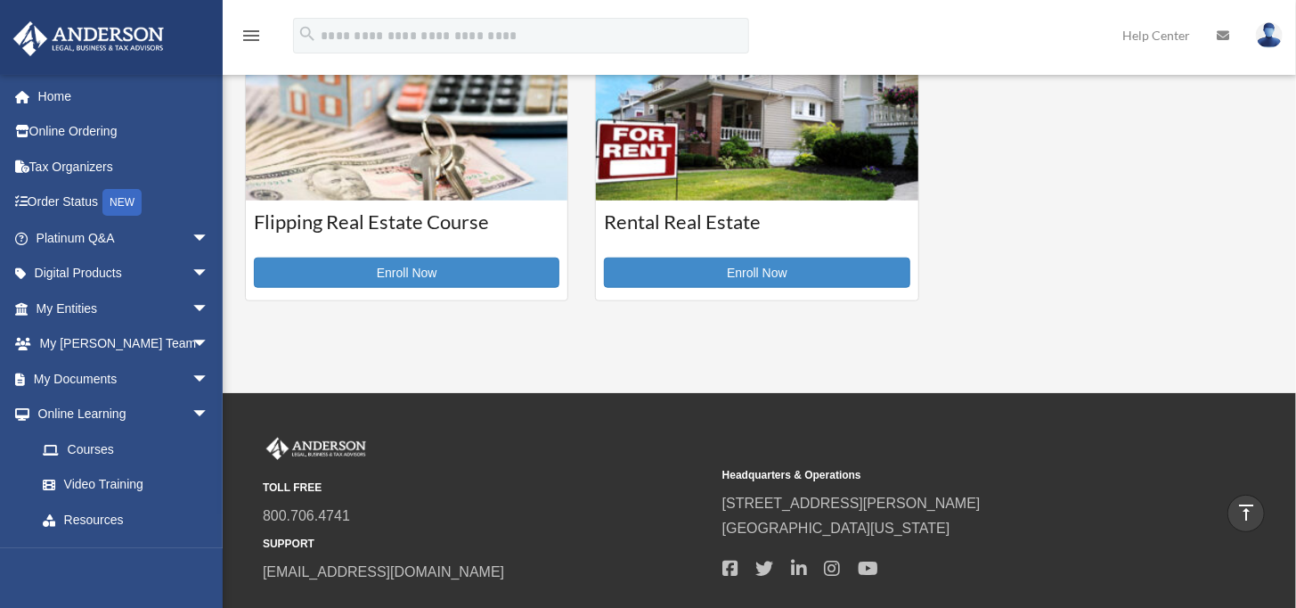
scroll to position [713, 0]
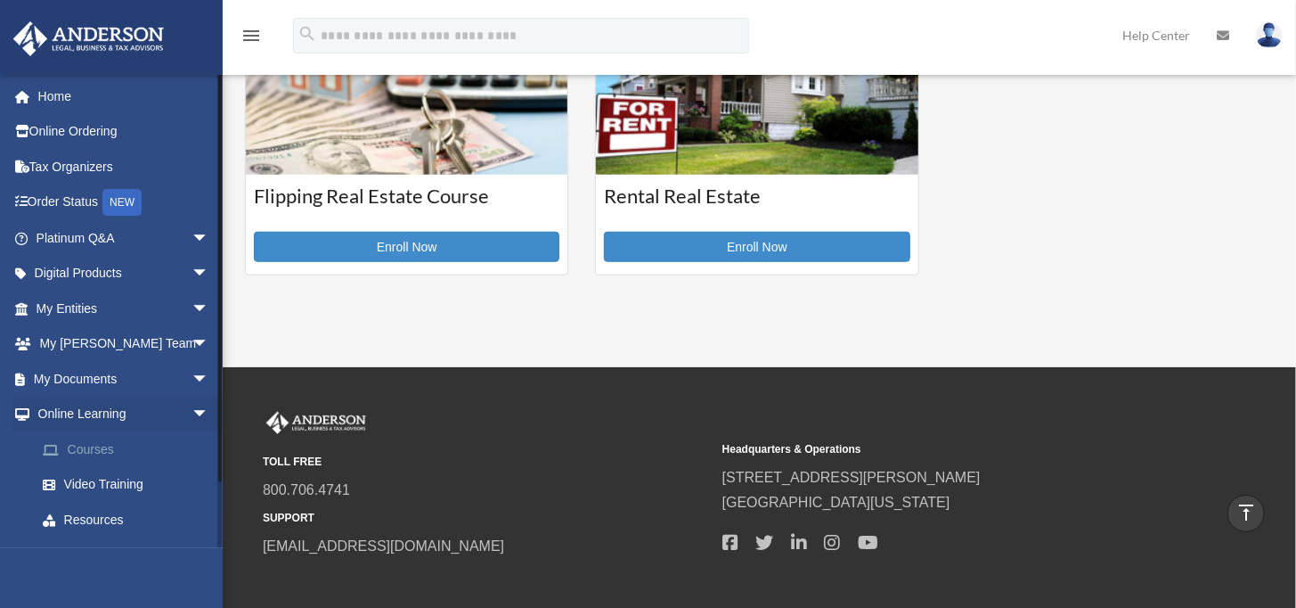
click at [109, 446] on link "Courses" at bounding box center [130, 449] width 211 height 36
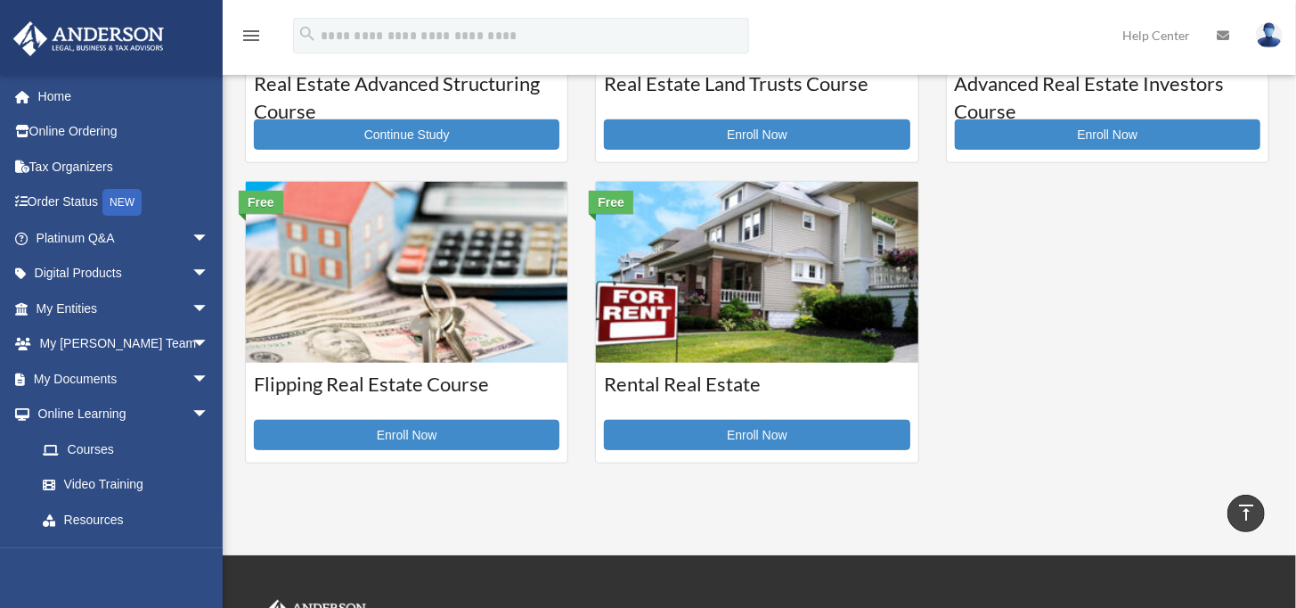
scroll to position [535, 0]
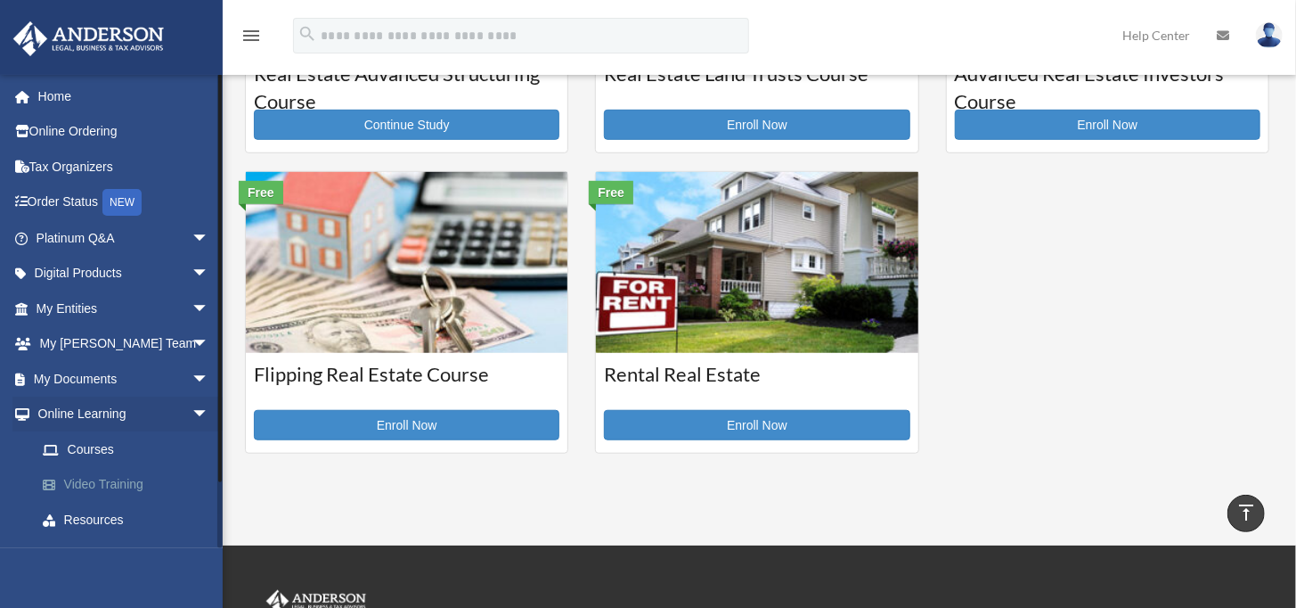
click at [86, 483] on link "Video Training" at bounding box center [130, 485] width 211 height 36
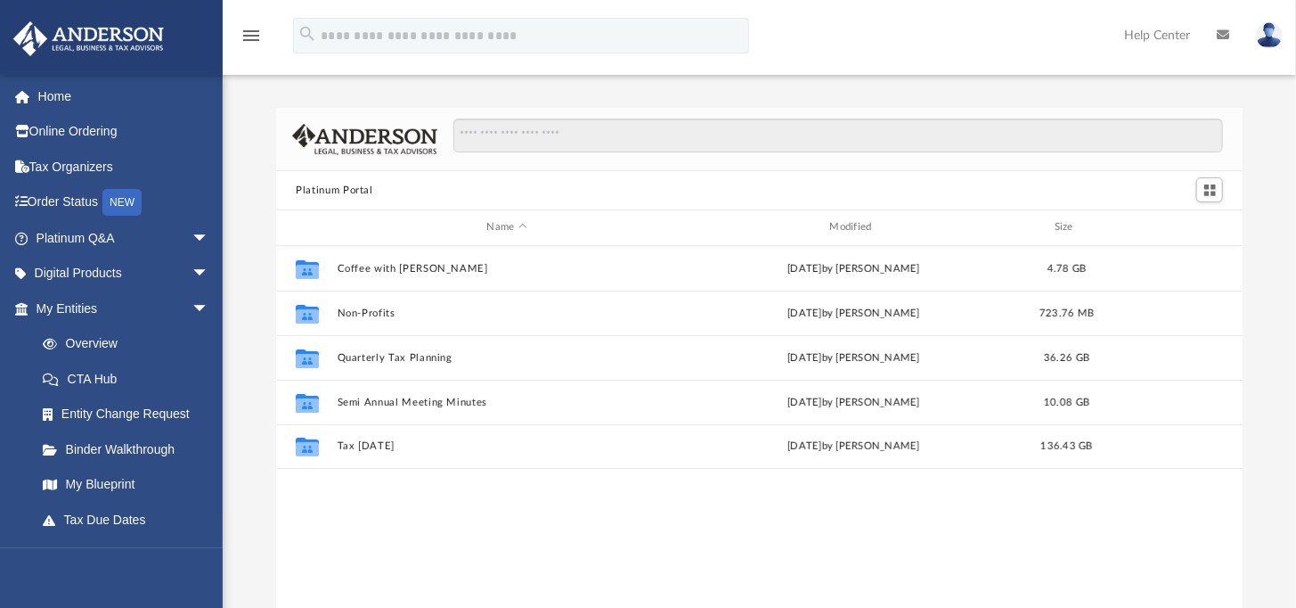
scroll to position [391, 952]
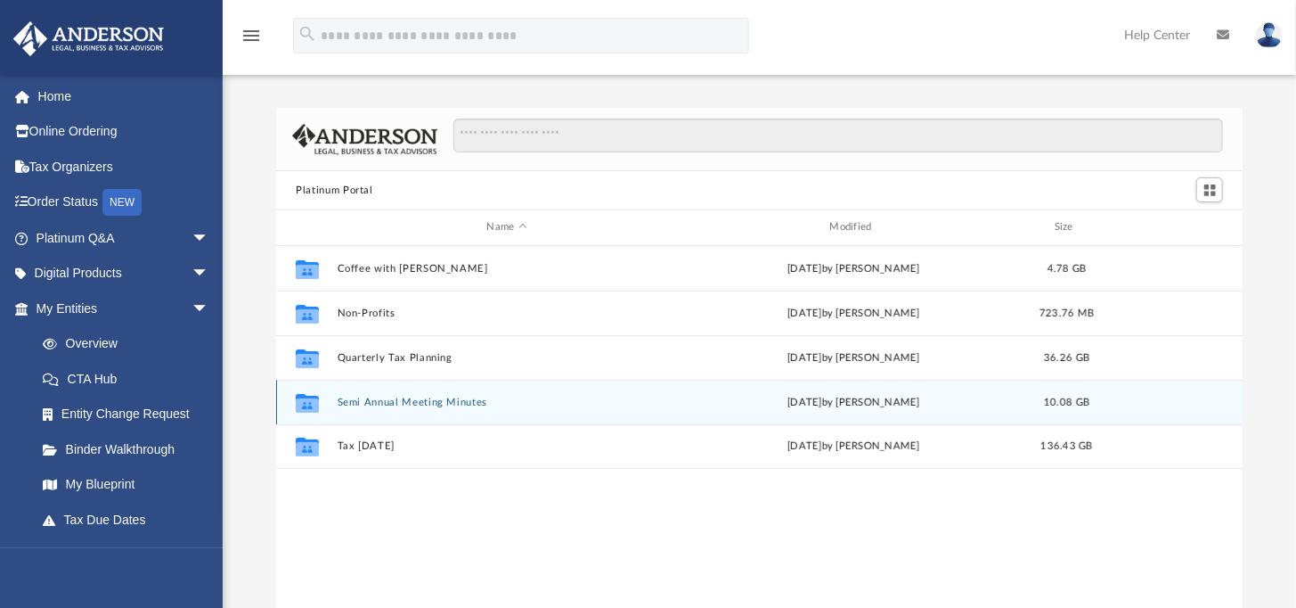
click at [309, 406] on icon "grid" at bounding box center [307, 402] width 23 height 19
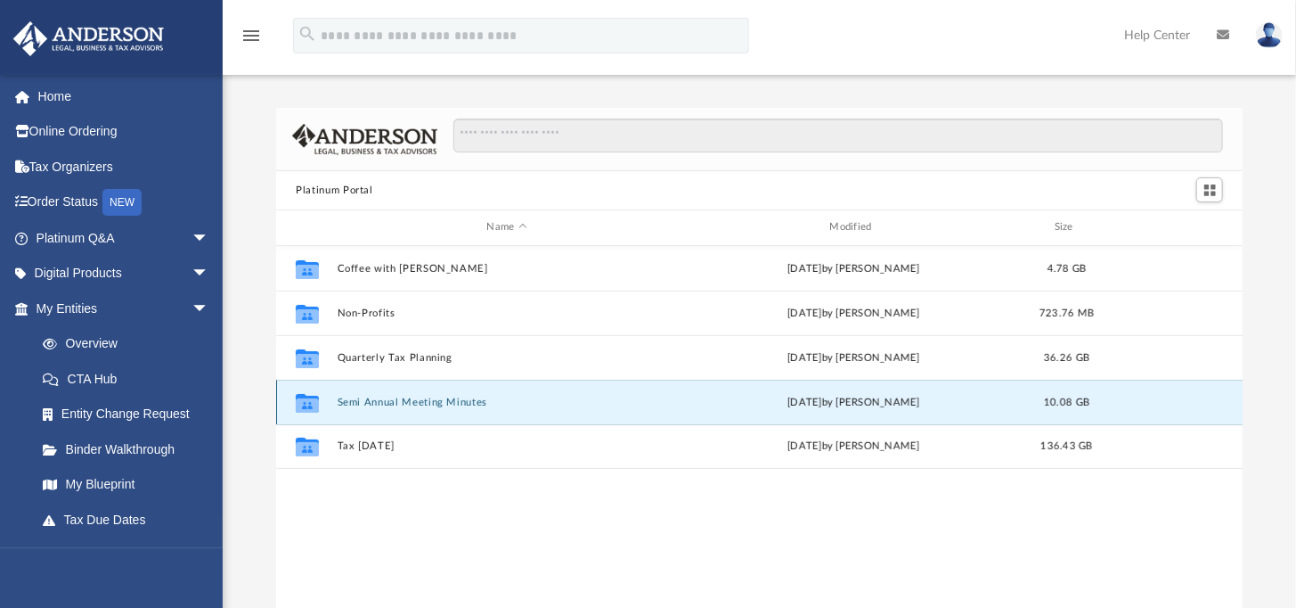
click at [373, 401] on button "Semi Annual Meeting Minutes" at bounding box center [507, 402] width 339 height 12
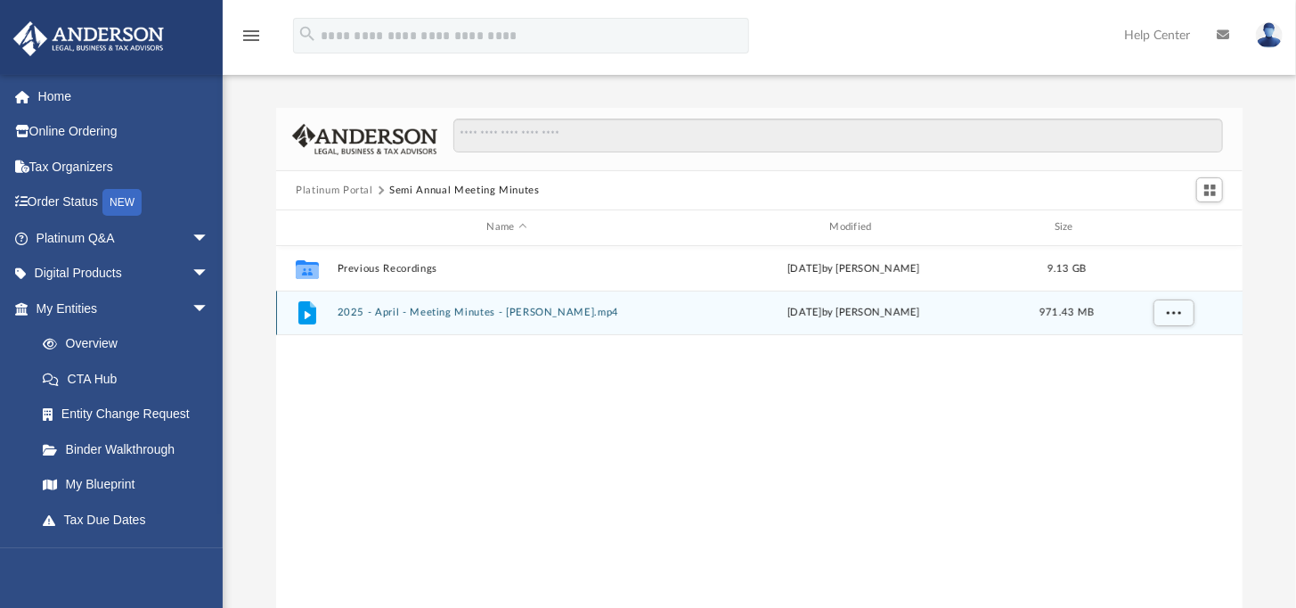
click at [373, 306] on button "2025 - April - Meeting Minutes - [PERSON_NAME].mp4" at bounding box center [507, 312] width 339 height 12
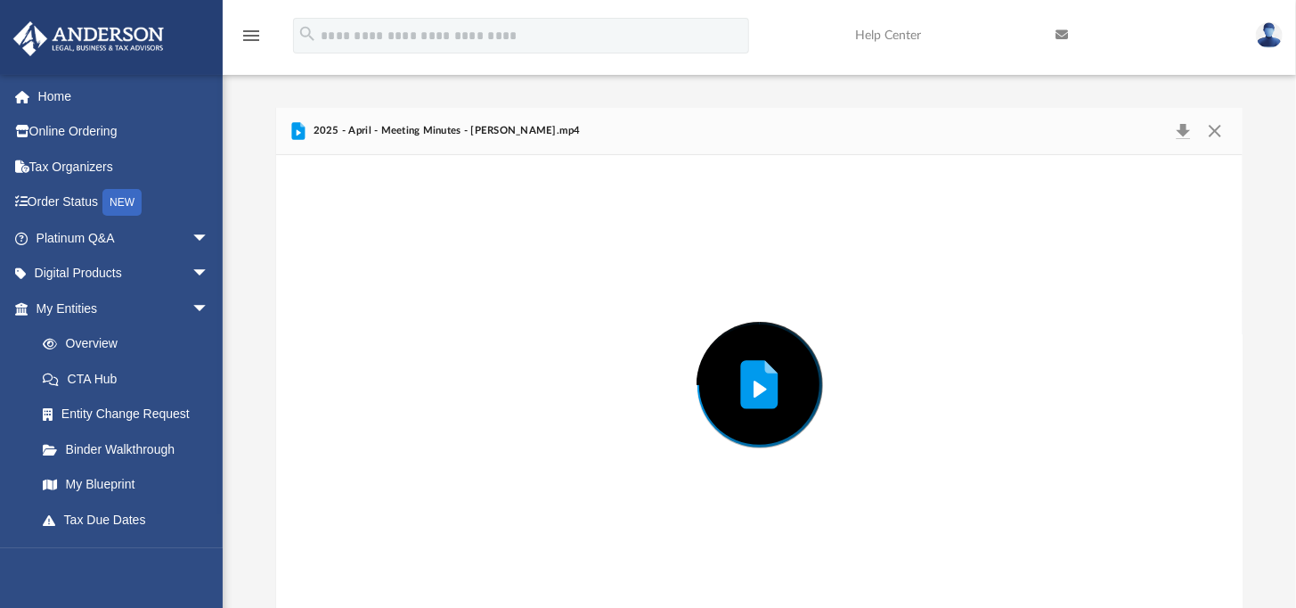
scroll to position [7, 0]
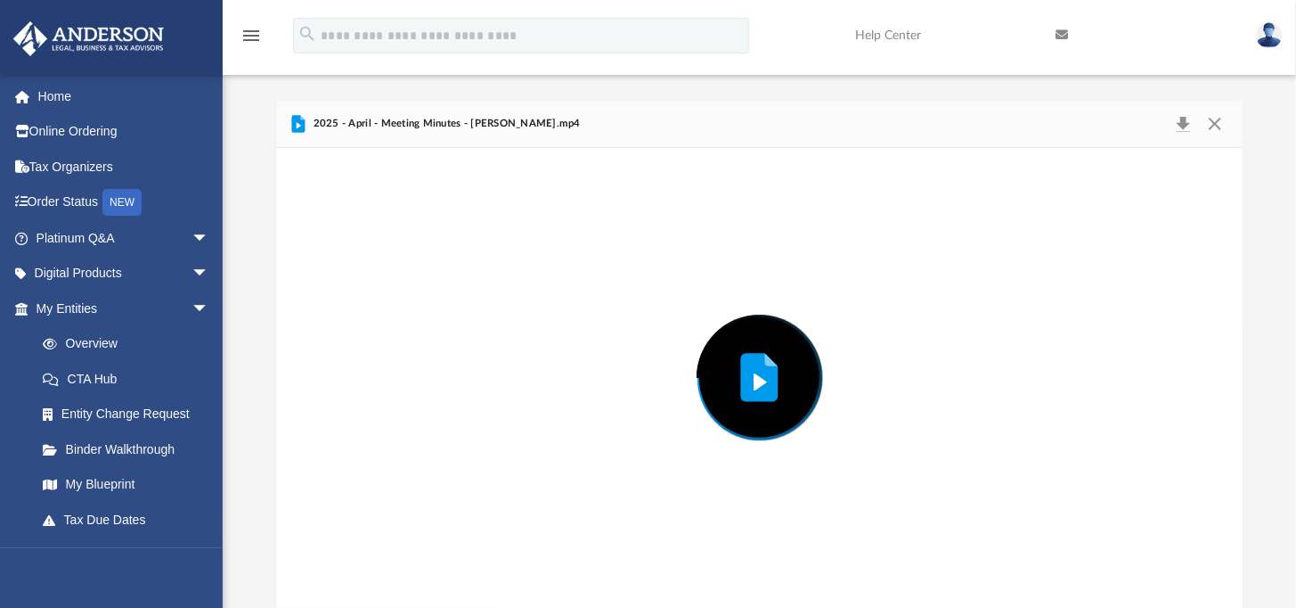
click at [373, 306] on div "Preview" at bounding box center [759, 378] width 967 height 460
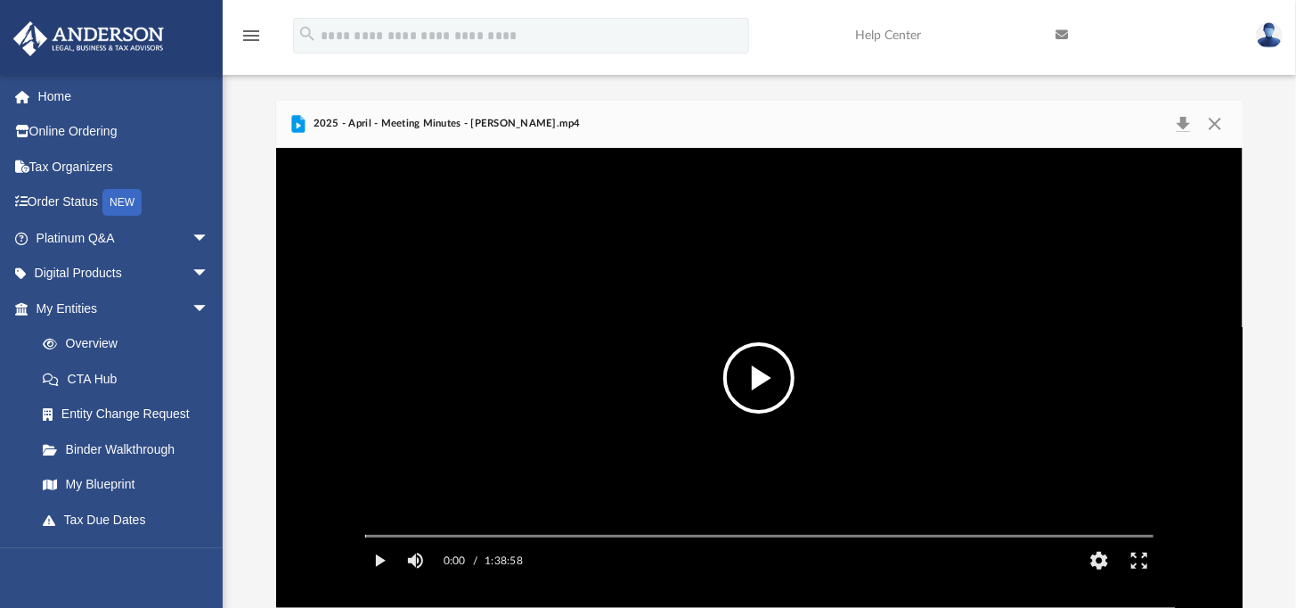
click at [767, 370] on button "File preview" at bounding box center [758, 377] width 71 height 71
click at [754, 376] on video "File preview" at bounding box center [759, 377] width 817 height 409
click at [68, 202] on link "Order Status NEW" at bounding box center [124, 202] width 224 height 37
